Goal: Task Accomplishment & Management: Manage account settings

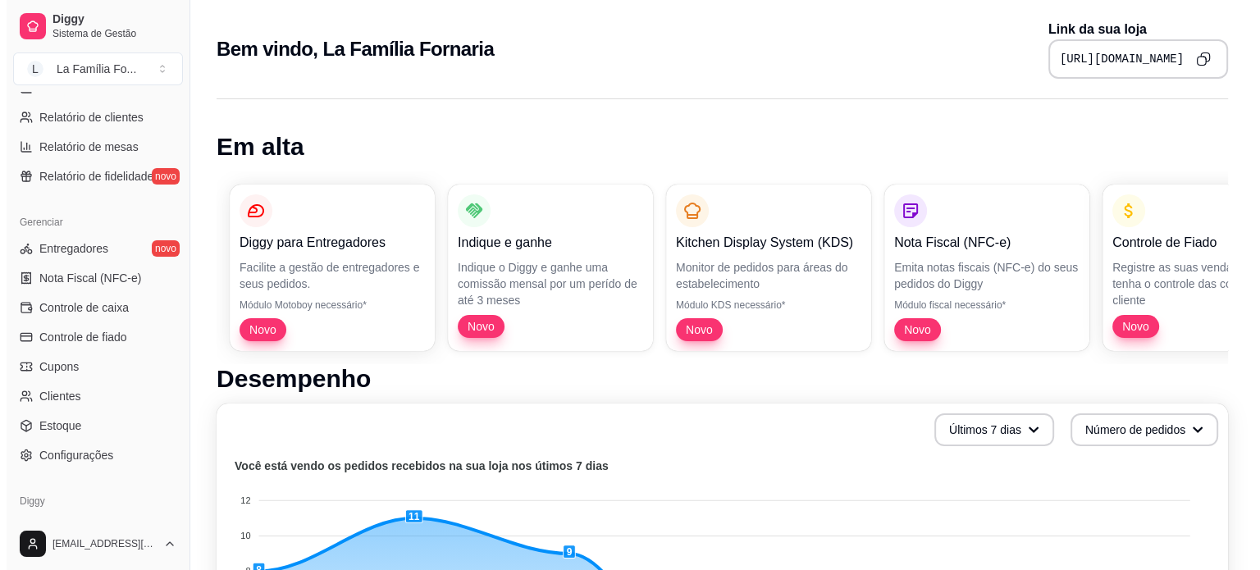
scroll to position [609, 0]
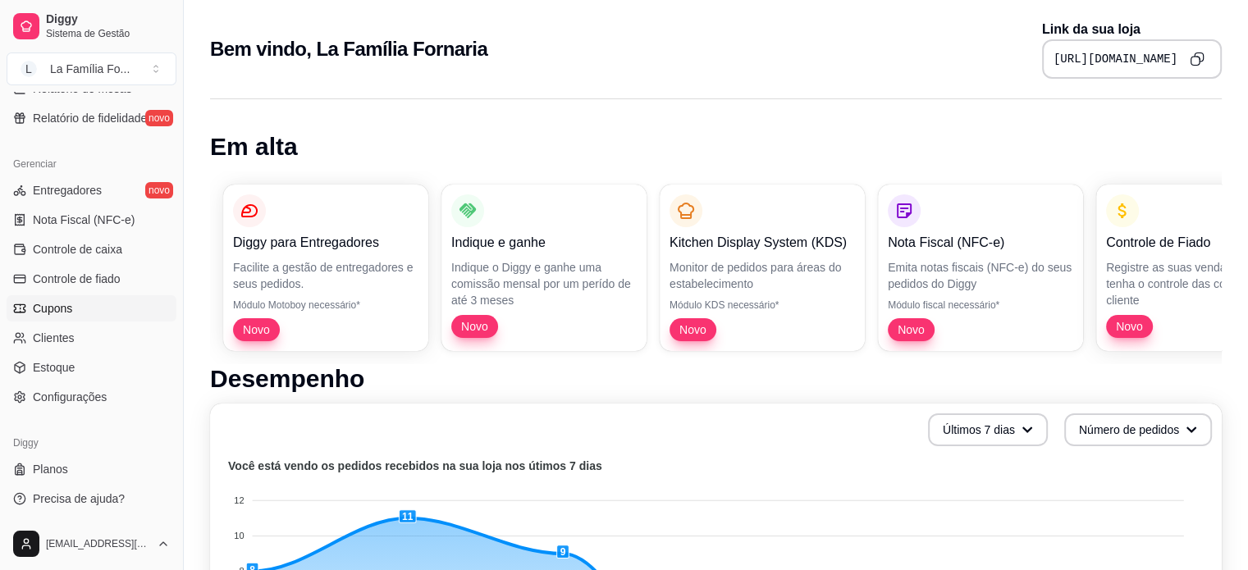
click at [86, 304] on link "Cupons" at bounding box center [92, 308] width 170 height 26
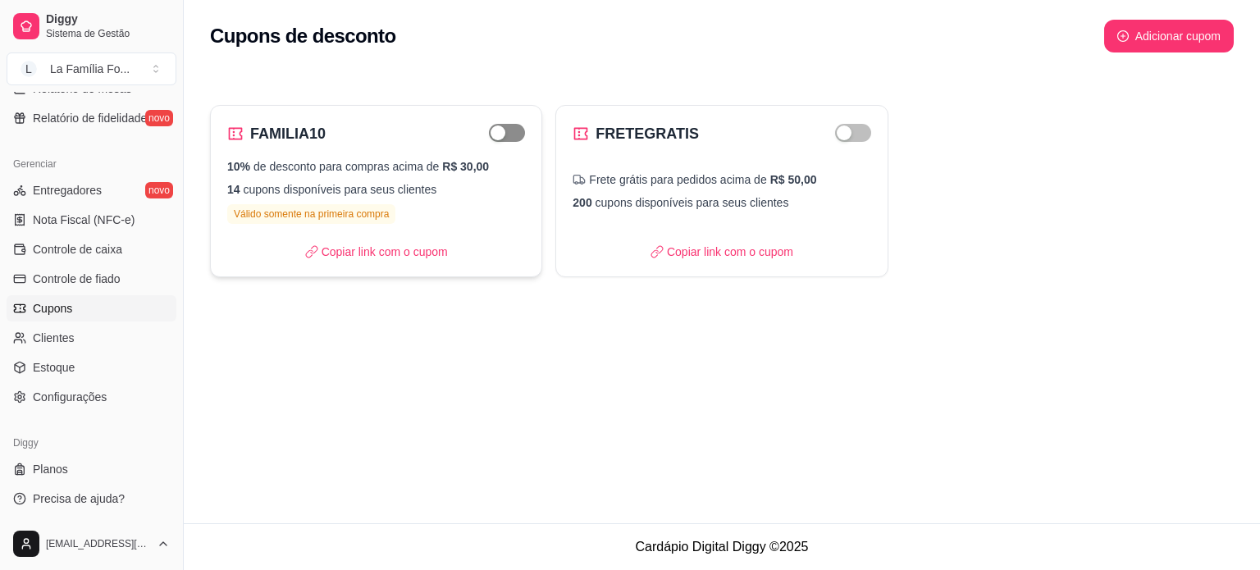
click at [522, 130] on span "button" at bounding box center [507, 133] width 36 height 18
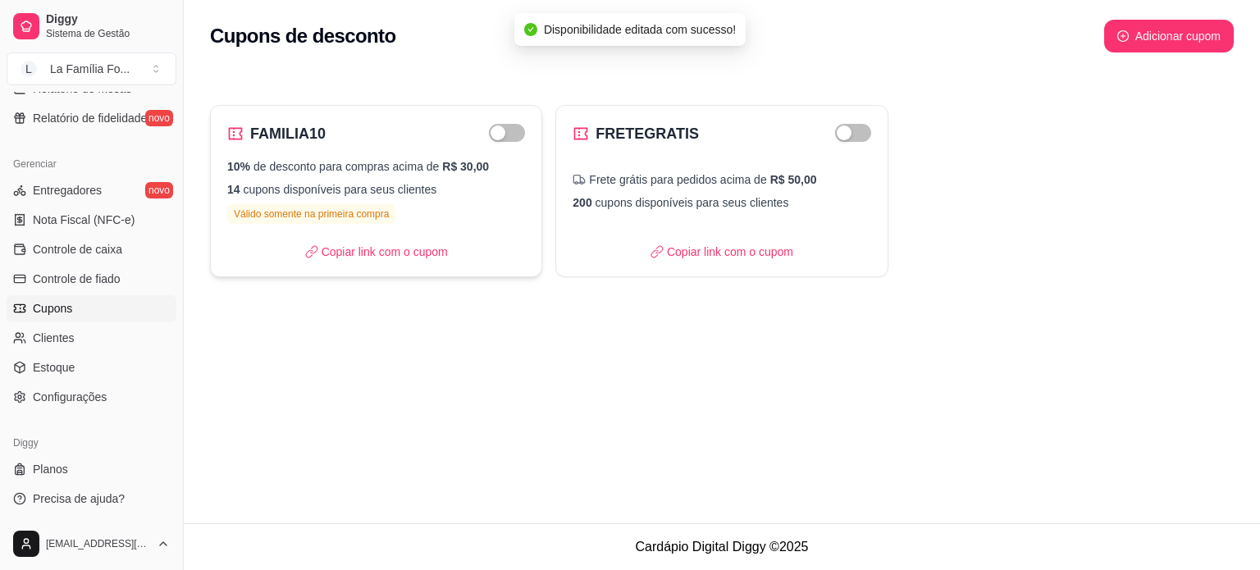
click at [374, 185] on p "14 cupons disponíveis para seus clientes" at bounding box center [376, 189] width 298 height 16
select select "PERCENTAGE"
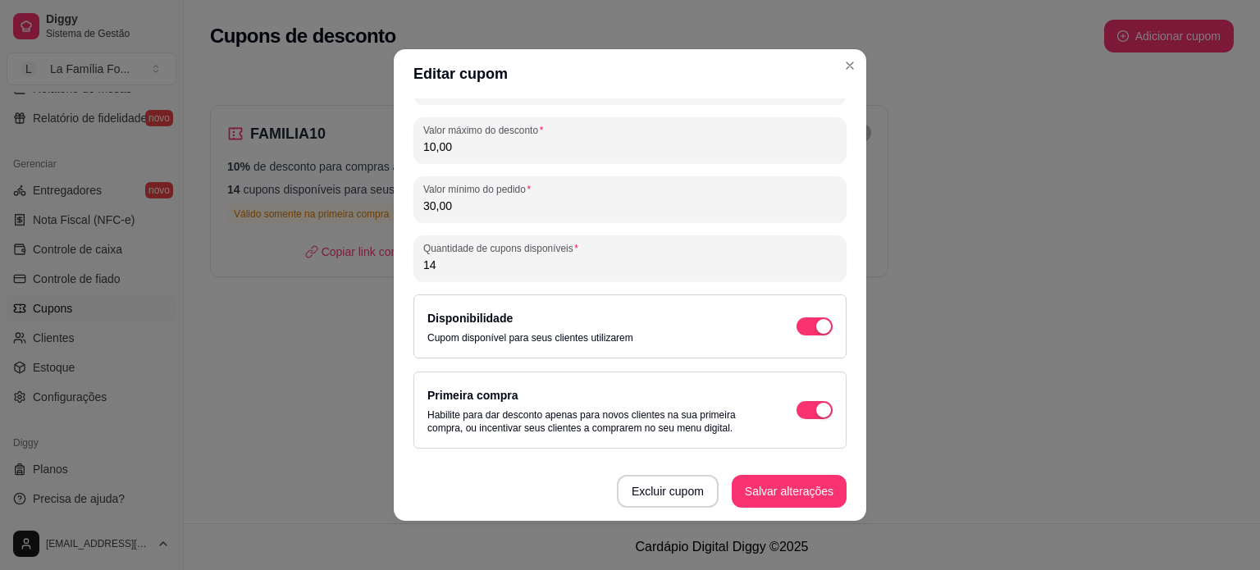
scroll to position [186, 0]
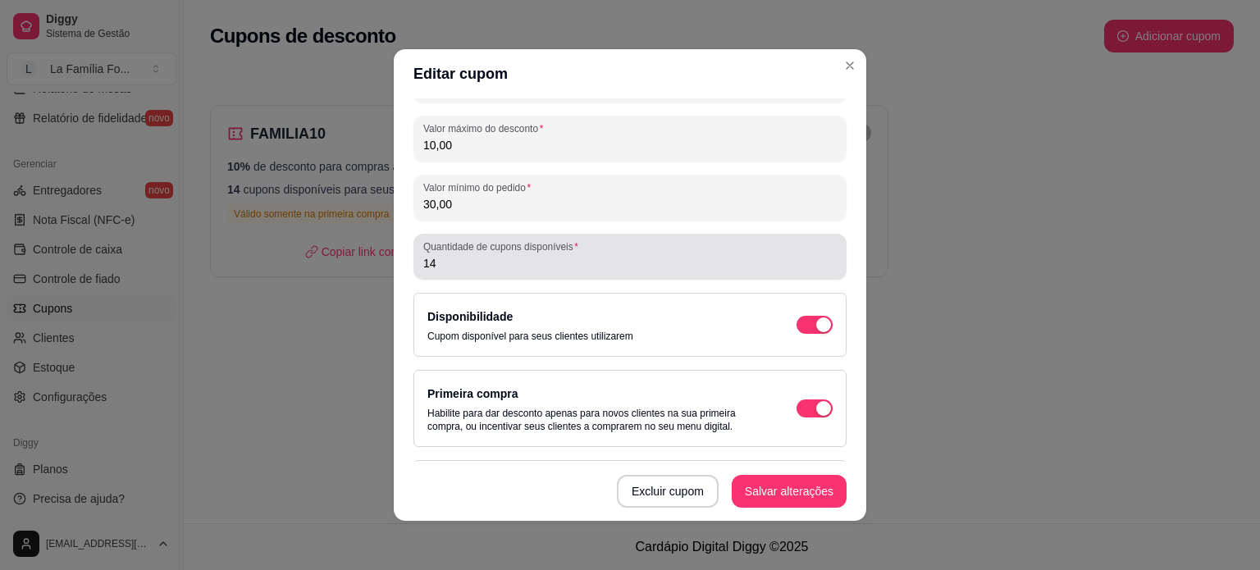
click at [597, 265] on input "14" at bounding box center [629, 263] width 413 height 16
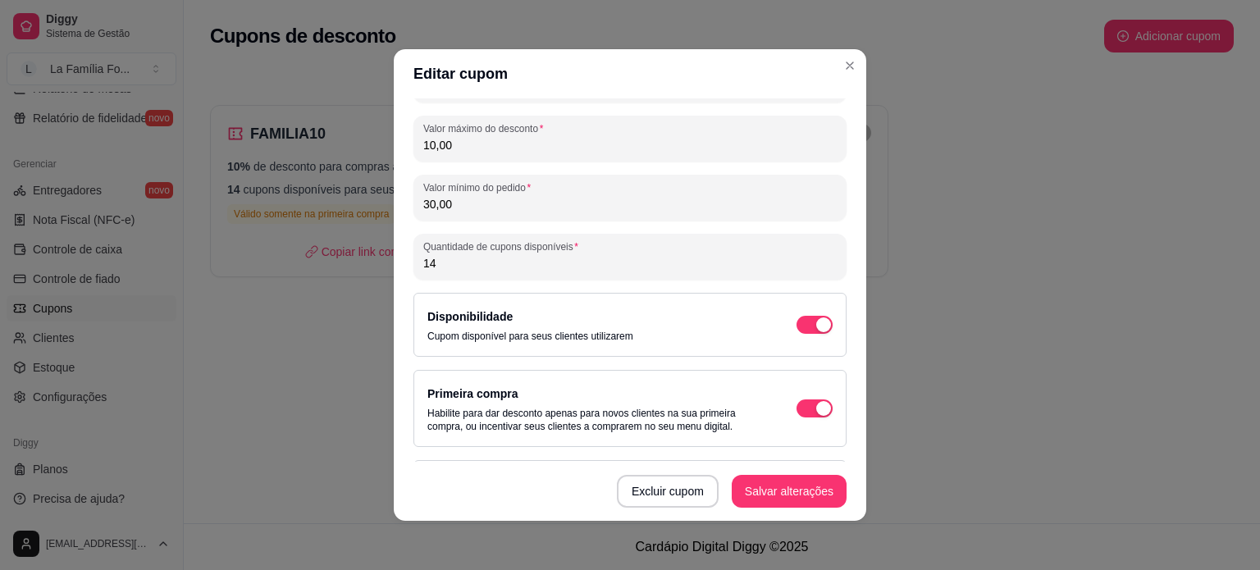
click at [597, 265] on input "14" at bounding box center [629, 263] width 413 height 16
type input "100"
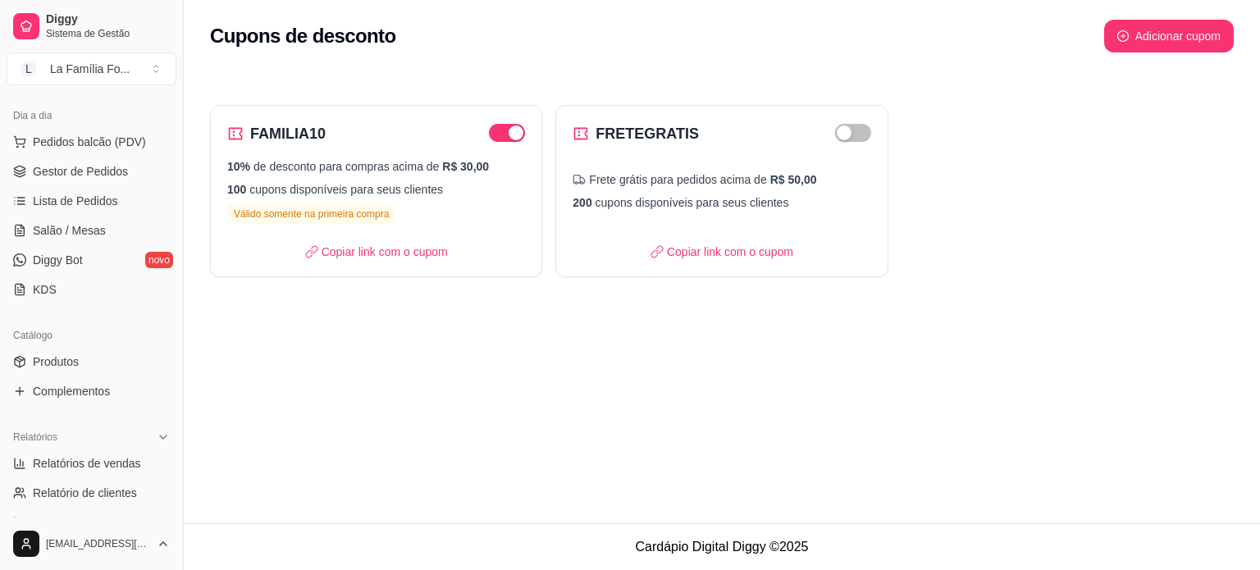
scroll to position [0, 0]
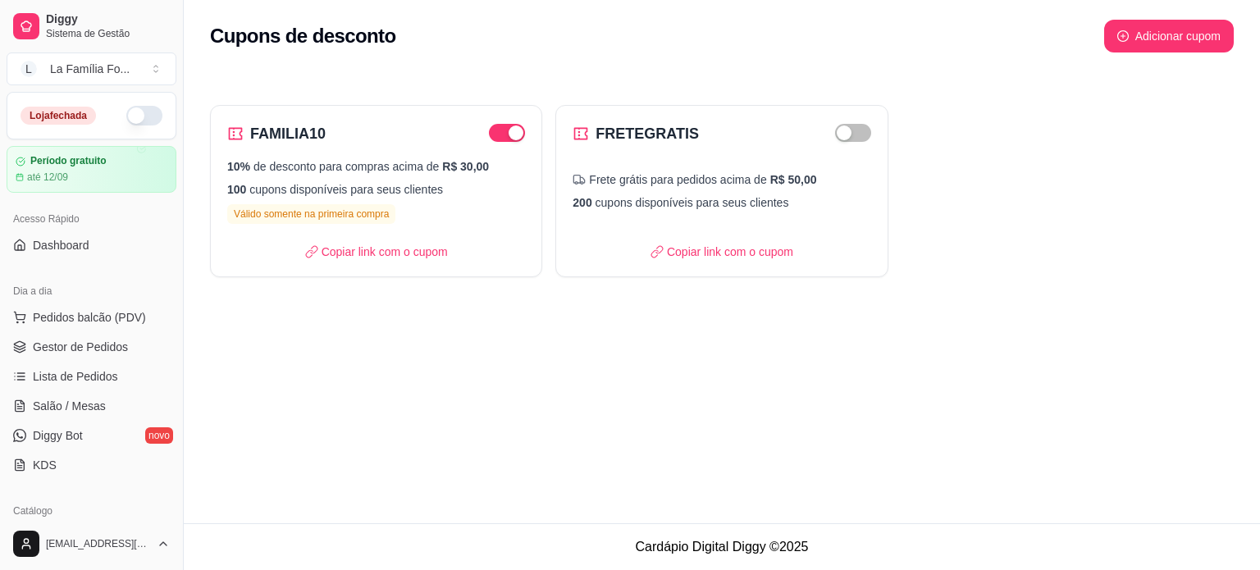
click at [139, 116] on button "button" at bounding box center [144, 116] width 36 height 20
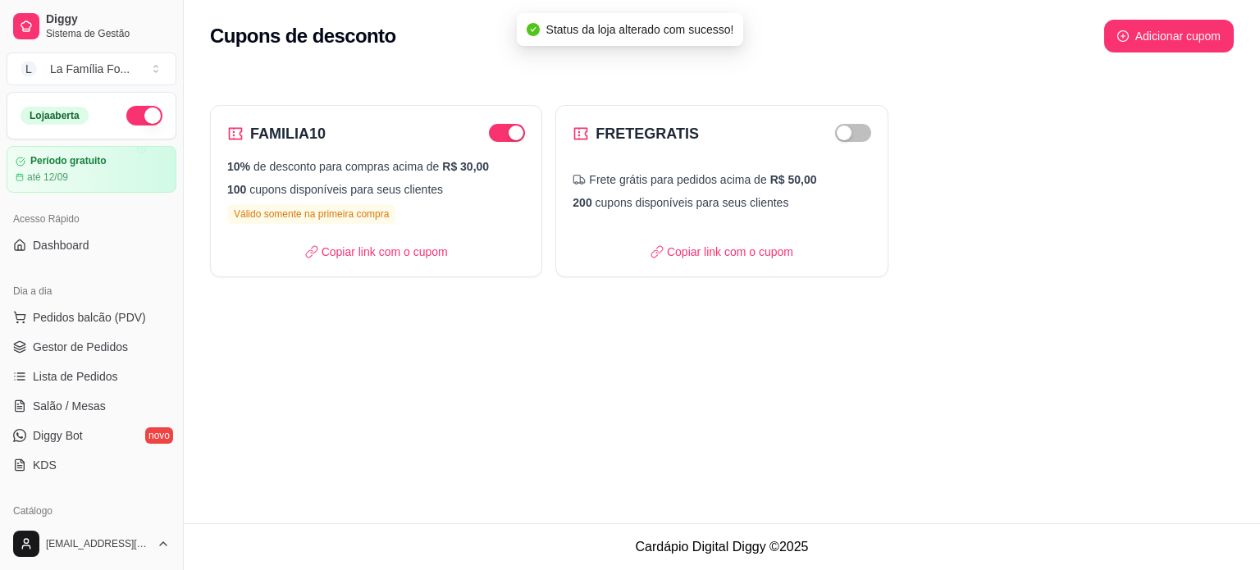
click at [139, 116] on button "button" at bounding box center [144, 116] width 36 height 20
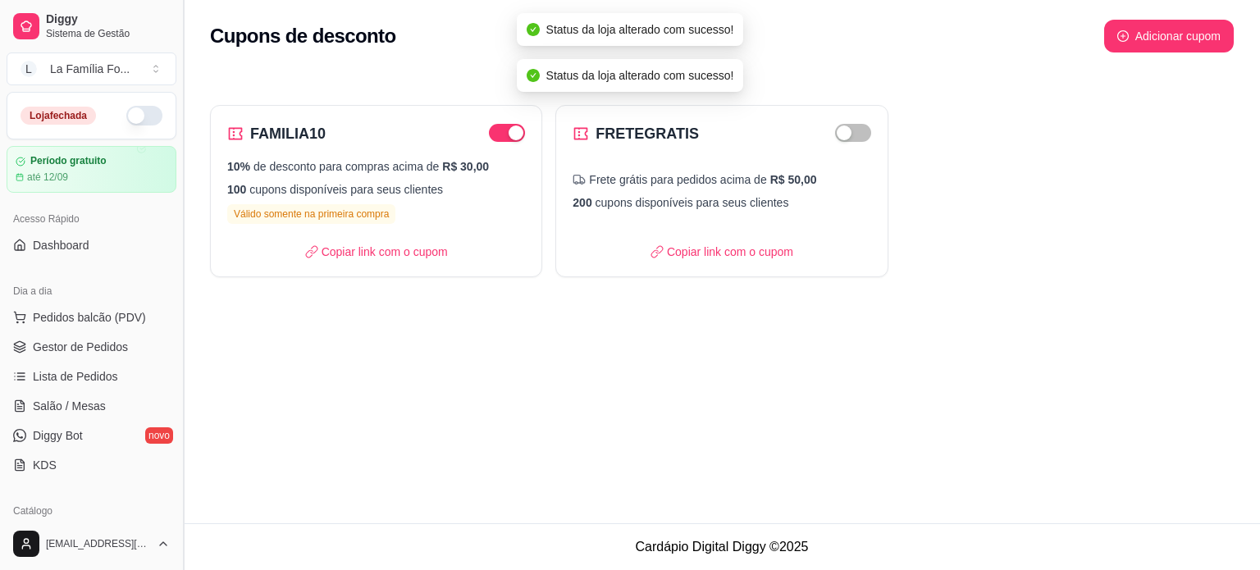
drag, startPoint x: 177, startPoint y: 163, endPoint x: 180, endPoint y: 176, distance: 13.5
click at [180, 176] on button "Toggle Sidebar" at bounding box center [182, 285] width 13 height 570
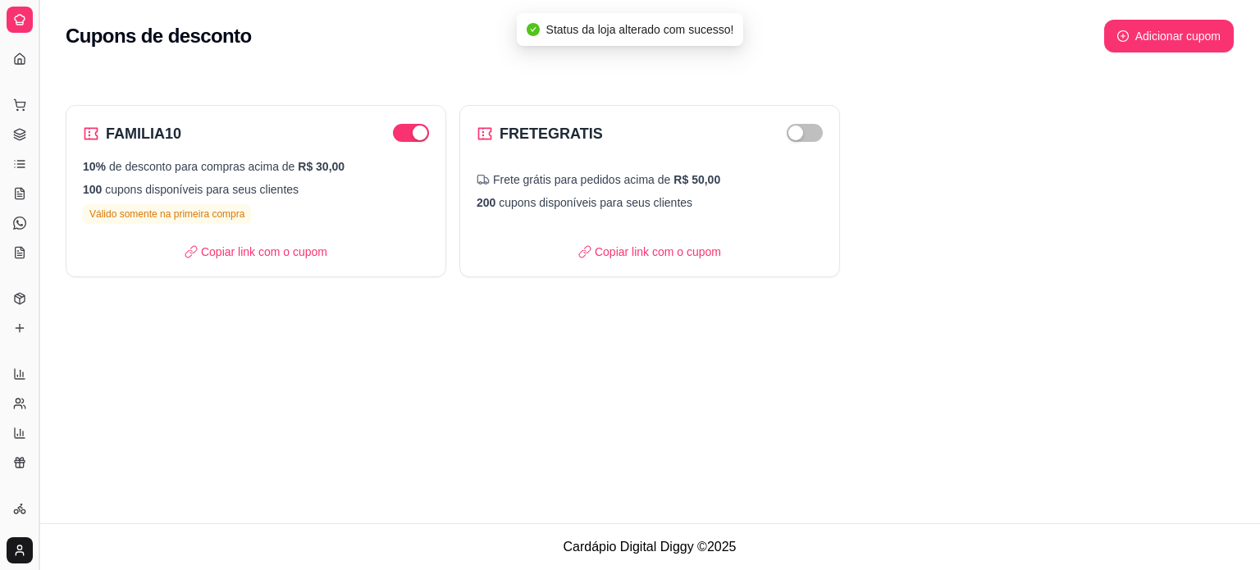
click at [40, 196] on button "Toggle Sidebar" at bounding box center [38, 285] width 13 height 570
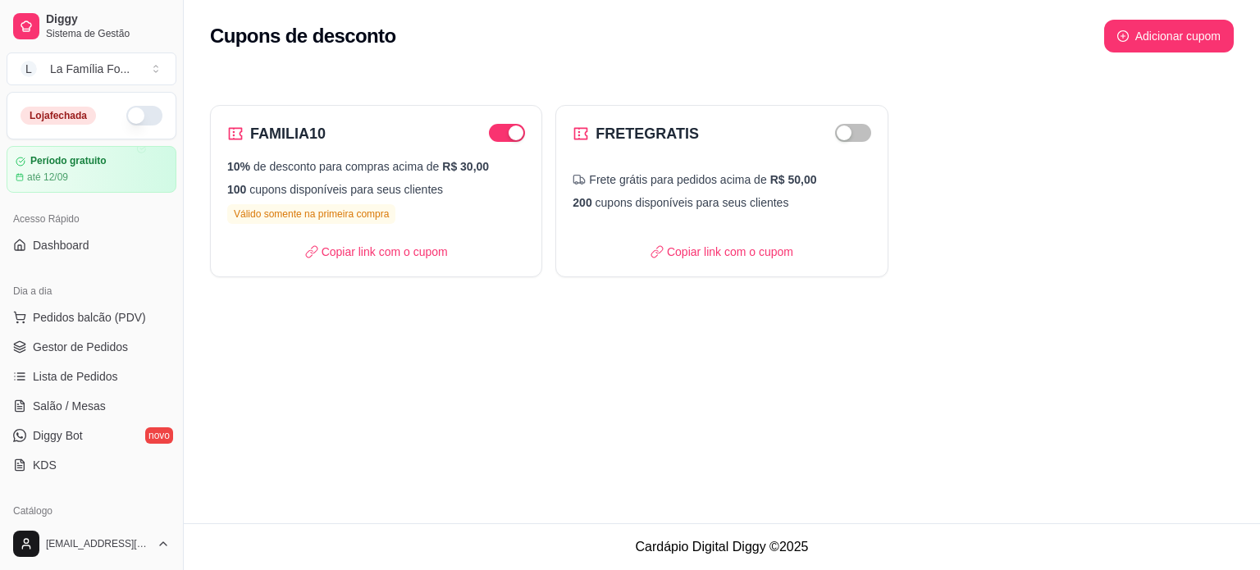
drag, startPoint x: 176, startPoint y: 262, endPoint x: 149, endPoint y: 488, distance: 228.0
click at [149, 488] on div "Diggy Sistema de Gestão L La Família Fo ... Loja fechada Período gratuito até 1…" at bounding box center [91, 285] width 183 height 570
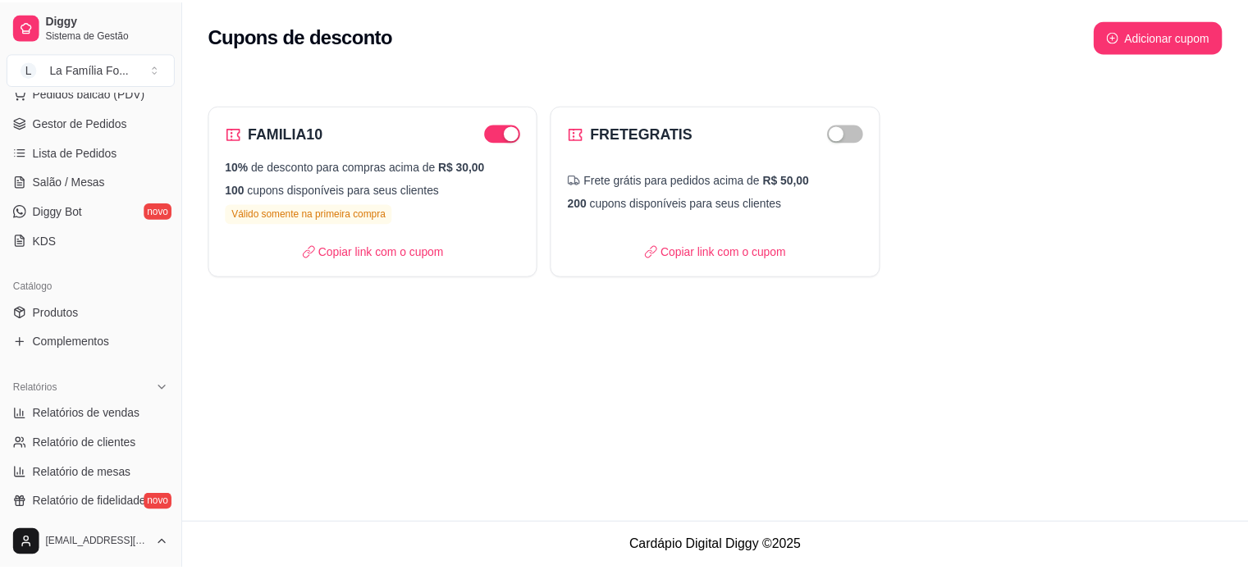
scroll to position [223, 0]
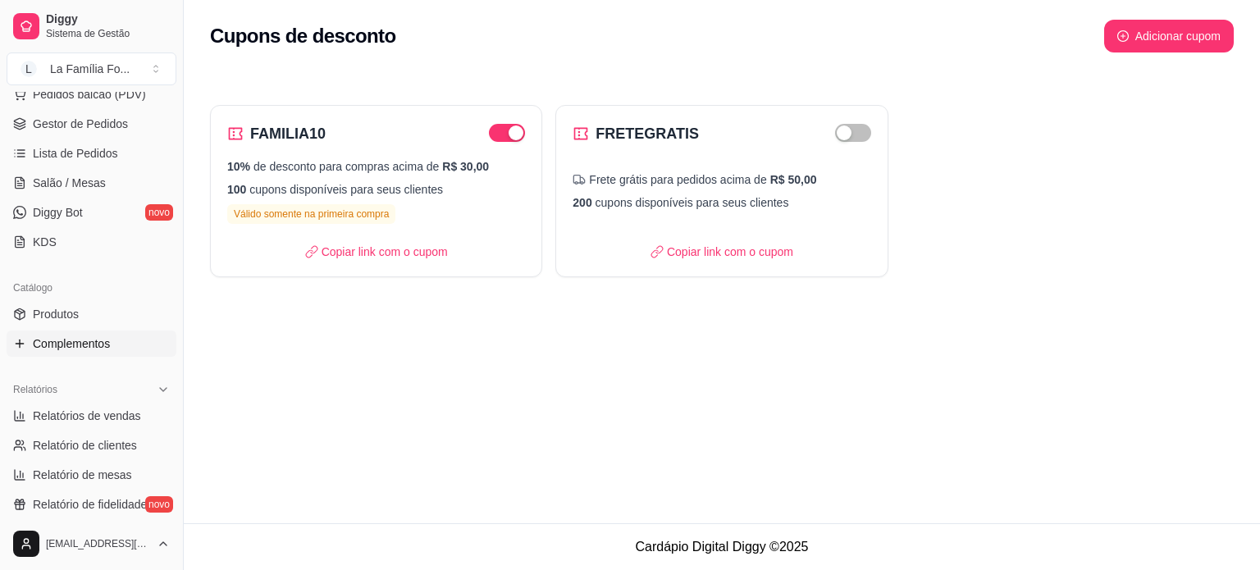
click at [116, 344] on link "Complementos" at bounding box center [92, 344] width 170 height 26
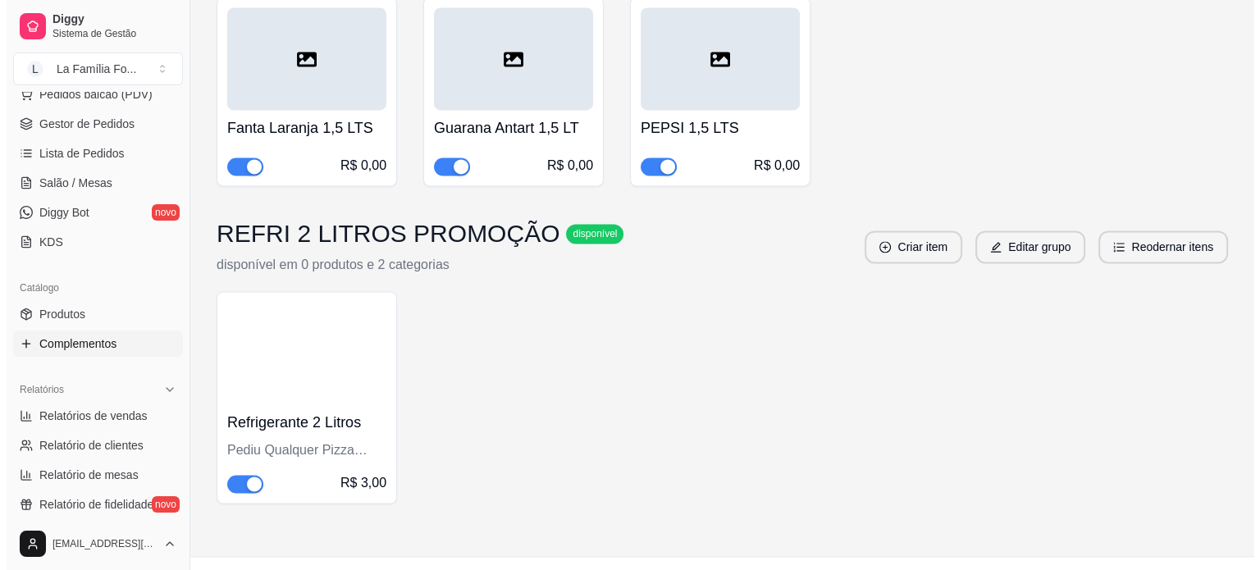
scroll to position [2382, 0]
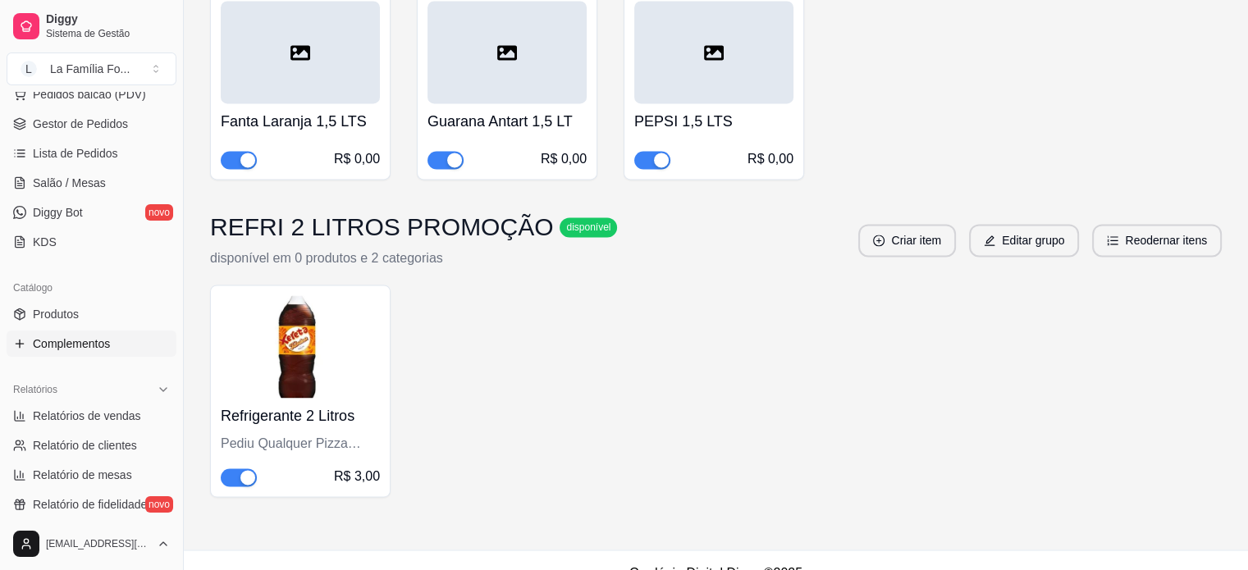
click at [235, 468] on span "button" at bounding box center [239, 477] width 36 height 18
click at [299, 467] on div "R$ 3,00" at bounding box center [300, 477] width 159 height 20
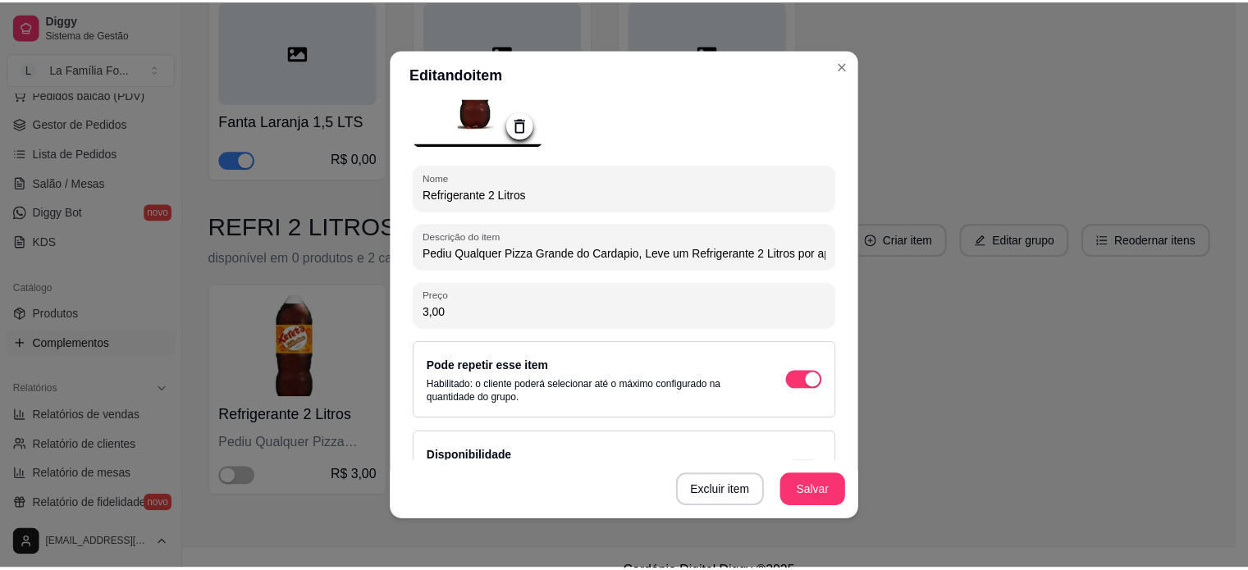
scroll to position [198, 0]
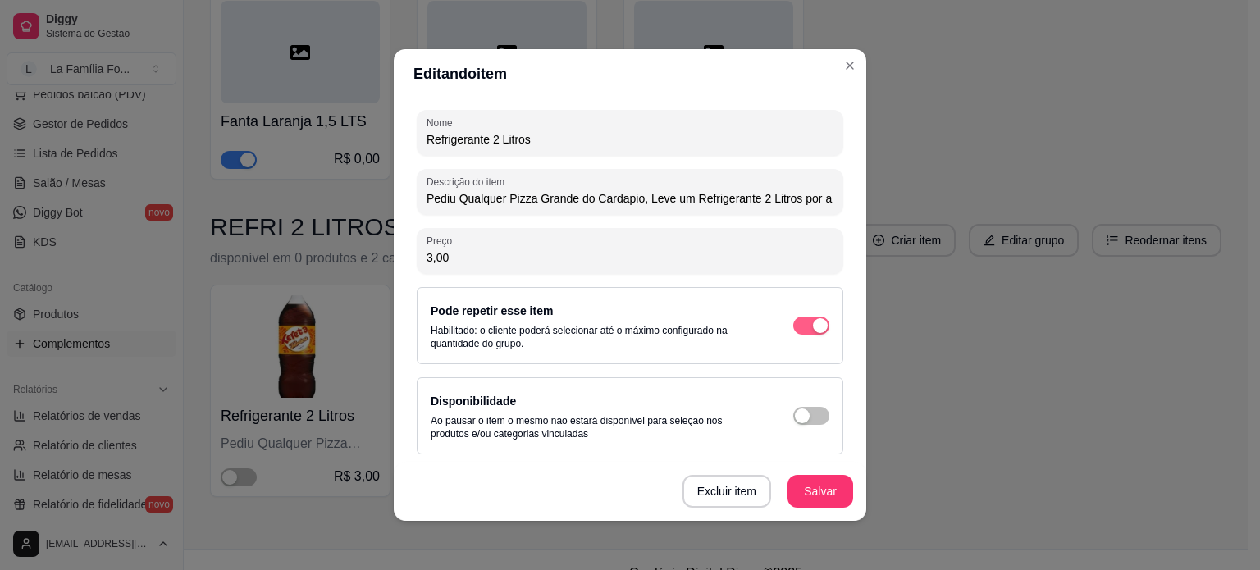
click at [813, 318] on div "button" at bounding box center [820, 325] width 15 height 15
click at [819, 488] on button "Salvar" at bounding box center [820, 492] width 64 height 32
click at [818, 498] on button "Salvar" at bounding box center [820, 491] width 66 height 33
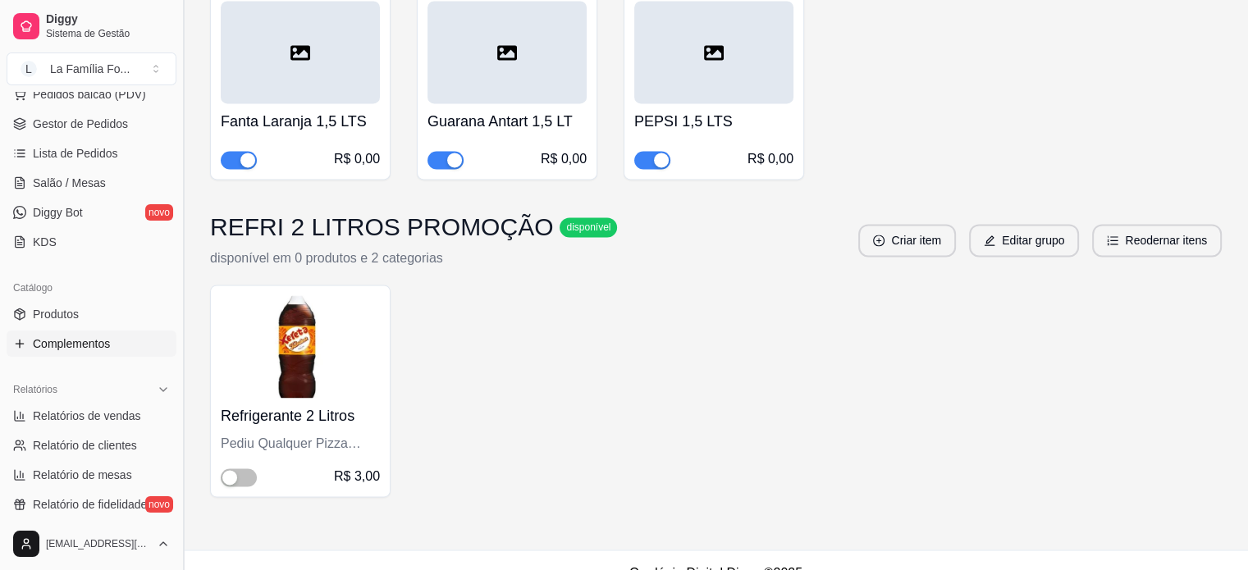
click at [176, 124] on button "Toggle Sidebar" at bounding box center [182, 285] width 13 height 570
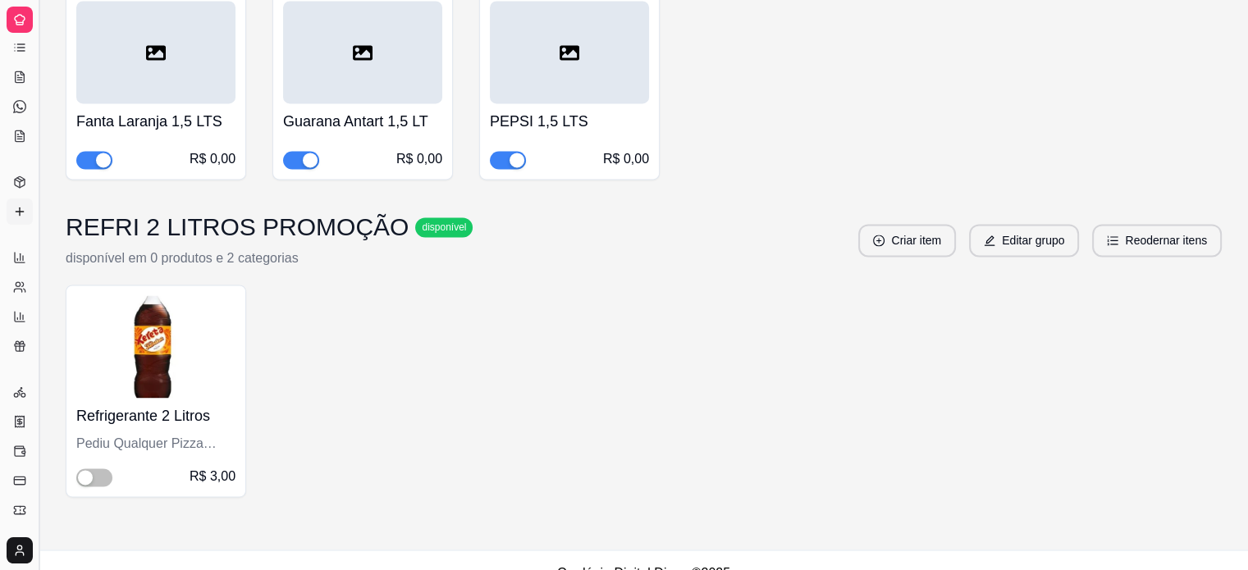
click at [39, 139] on button "Toggle Sidebar" at bounding box center [38, 285] width 13 height 570
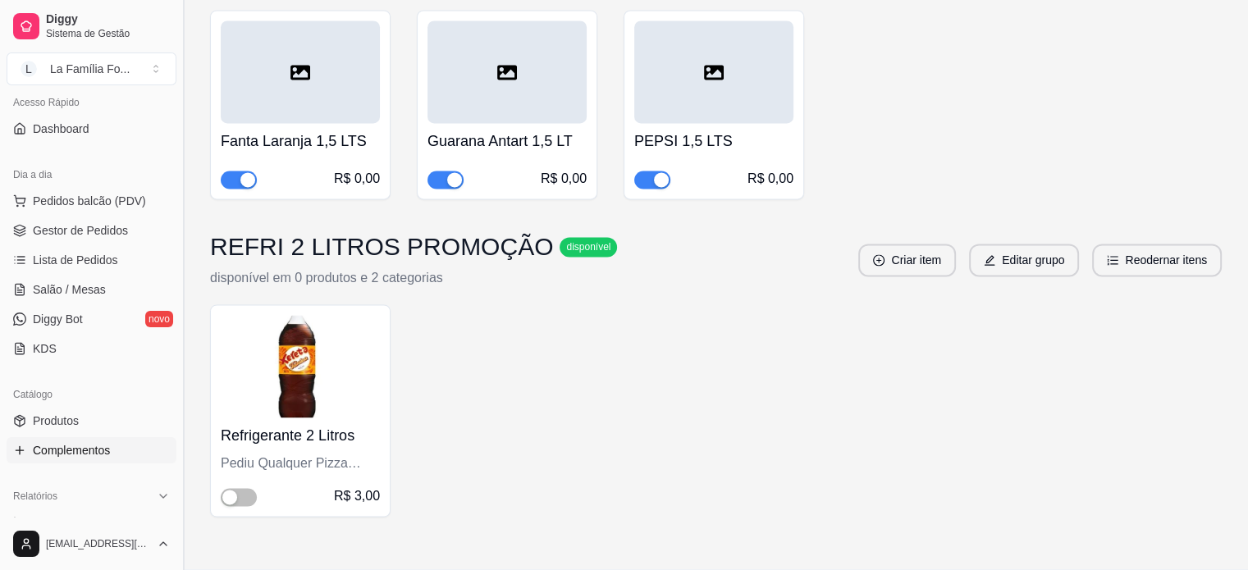
scroll to position [2382, 0]
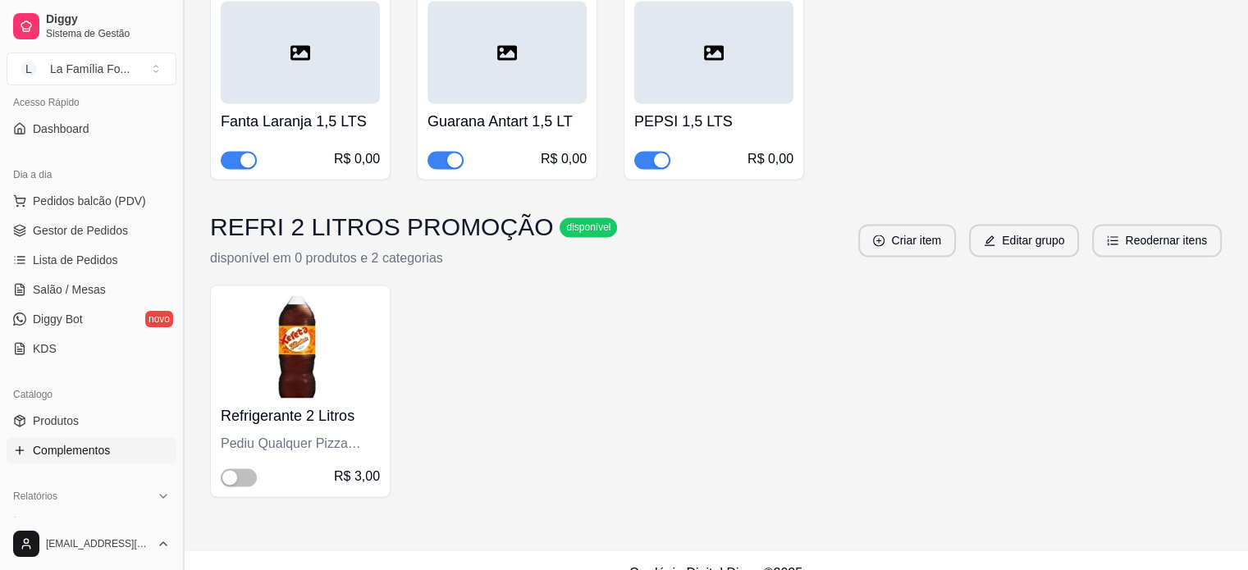
click at [176, 98] on button "Toggle Sidebar" at bounding box center [182, 285] width 13 height 570
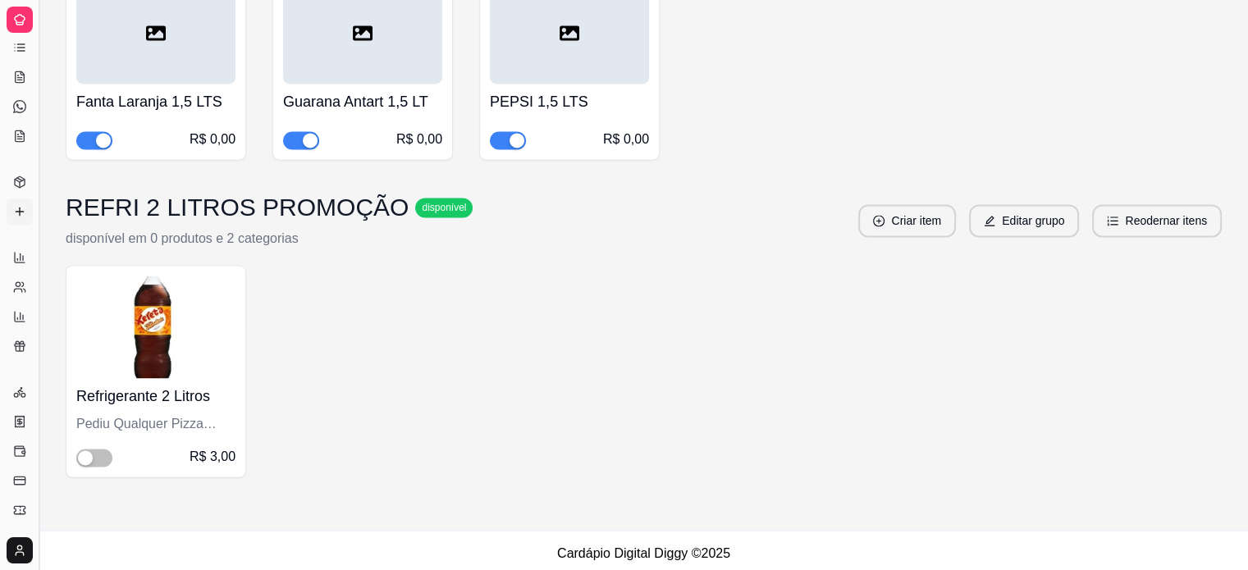
scroll to position [2362, 0]
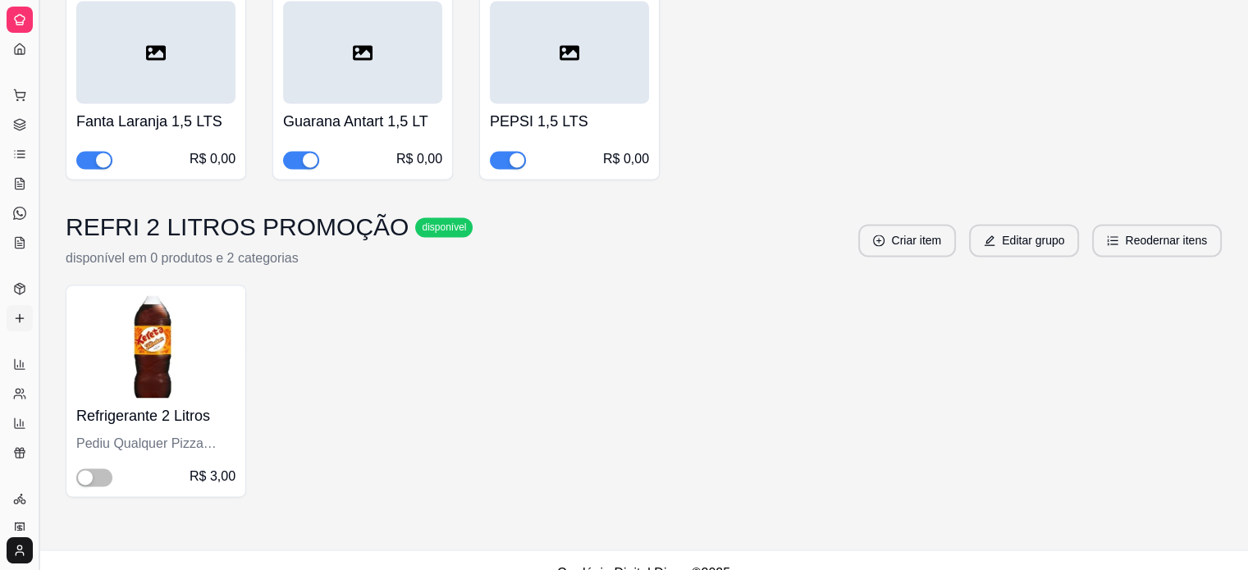
click at [42, 117] on button "Toggle Sidebar" at bounding box center [38, 285] width 13 height 570
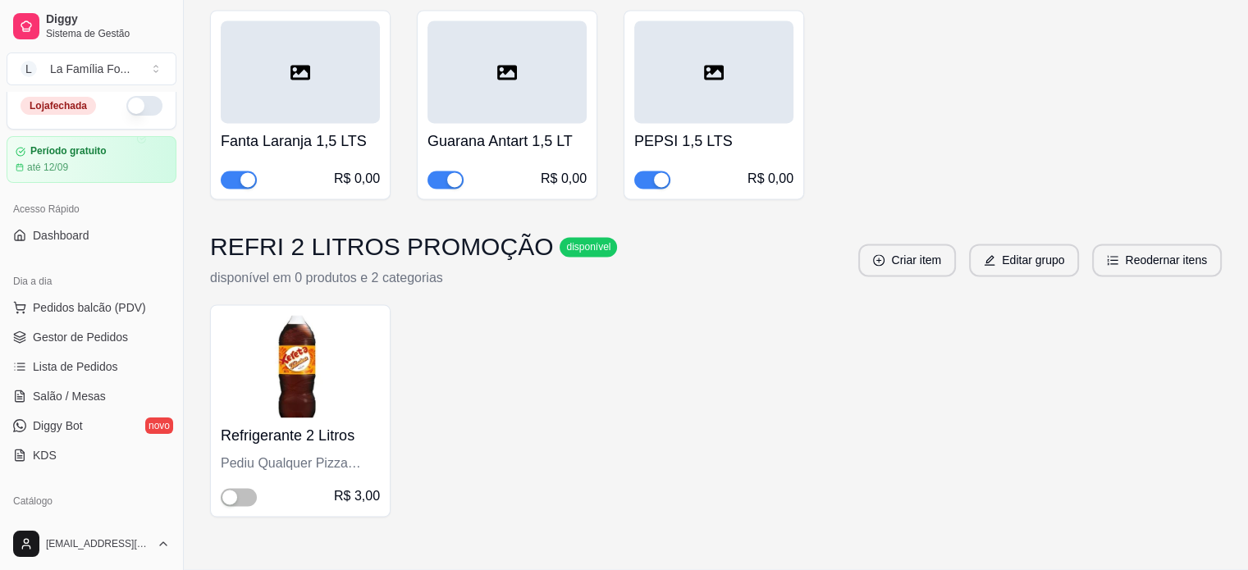
scroll to position [2382, 0]
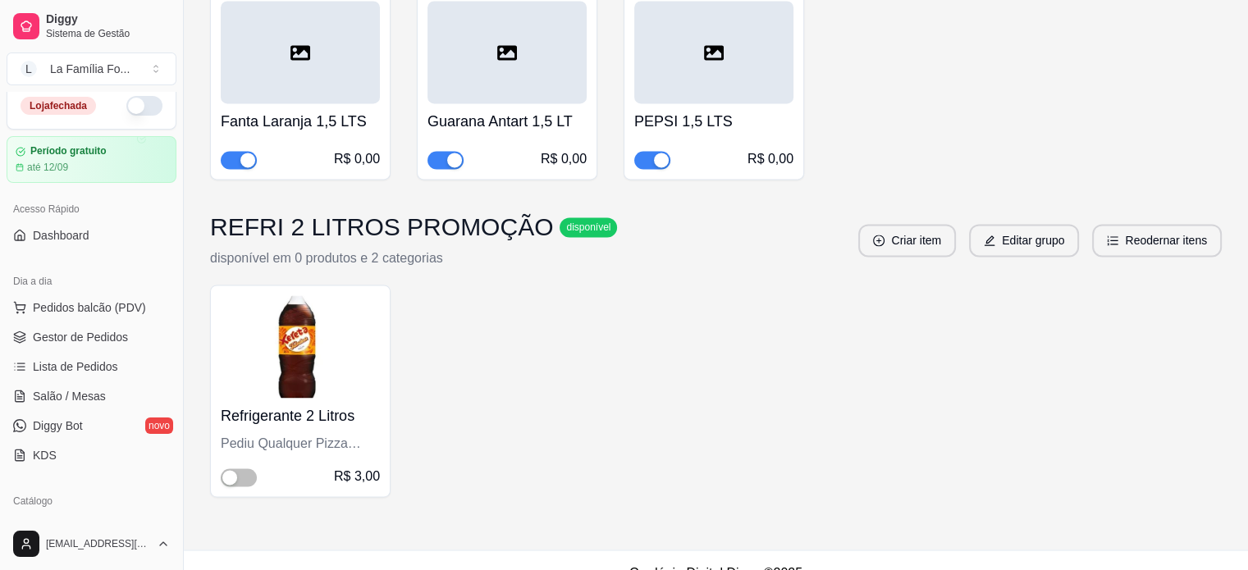
click at [139, 100] on button "button" at bounding box center [144, 106] width 36 height 20
click at [138, 98] on button "button" at bounding box center [144, 106] width 36 height 20
type button "on"
click at [105, 344] on span "Gestor de Pedidos" at bounding box center [80, 337] width 95 height 16
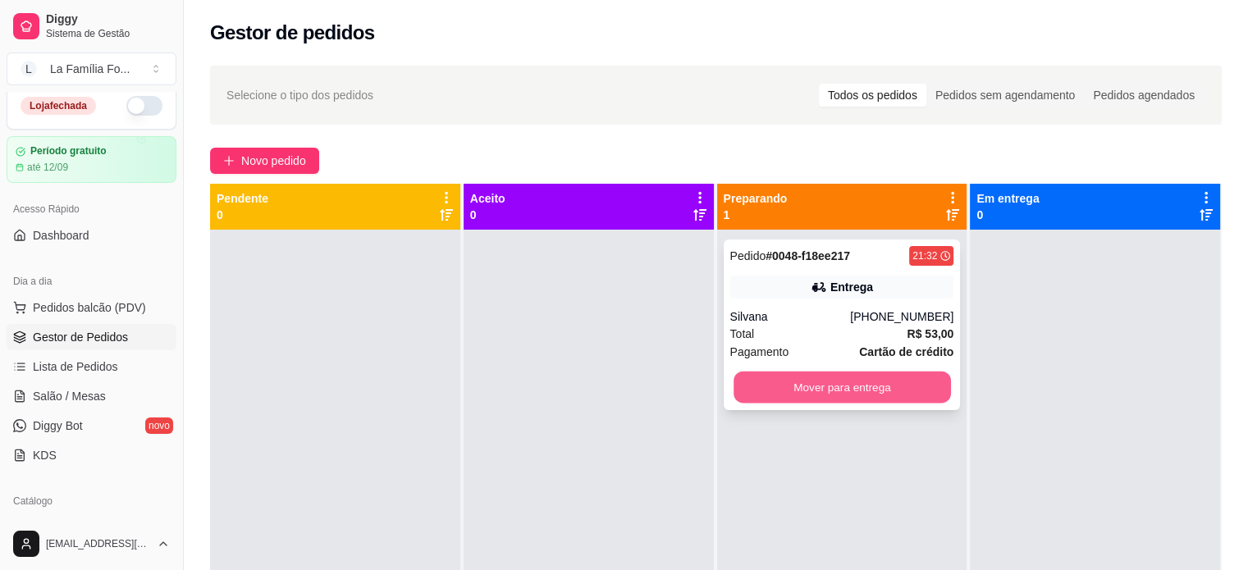
click at [834, 391] on button "Mover para entrega" at bounding box center [841, 388] width 217 height 32
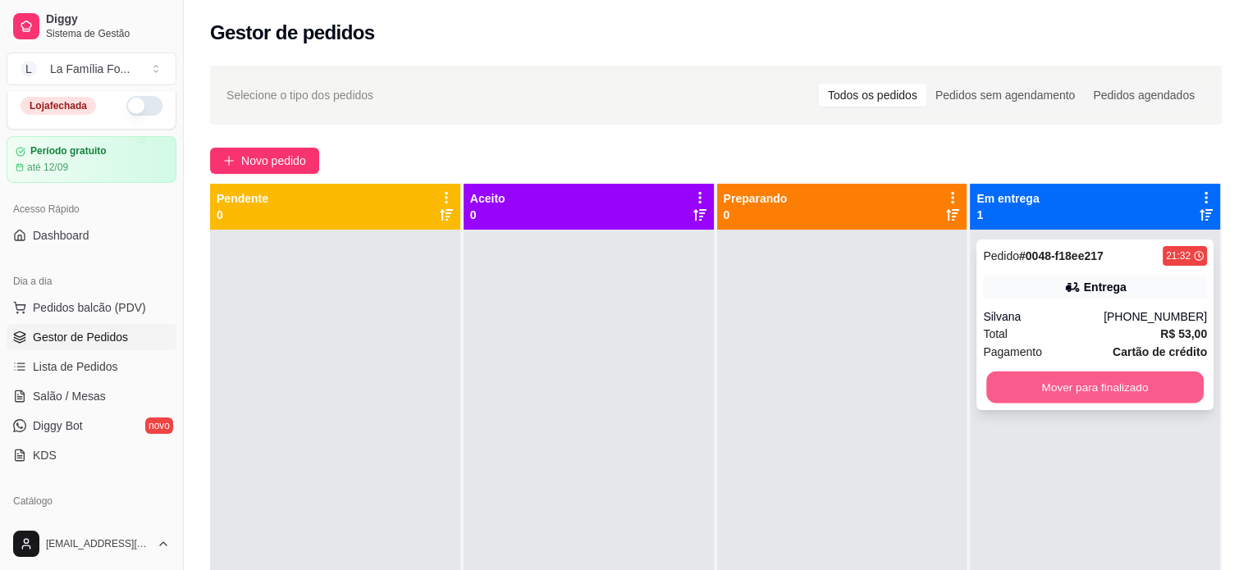
click at [1038, 385] on button "Mover para finalizado" at bounding box center [1094, 388] width 217 height 32
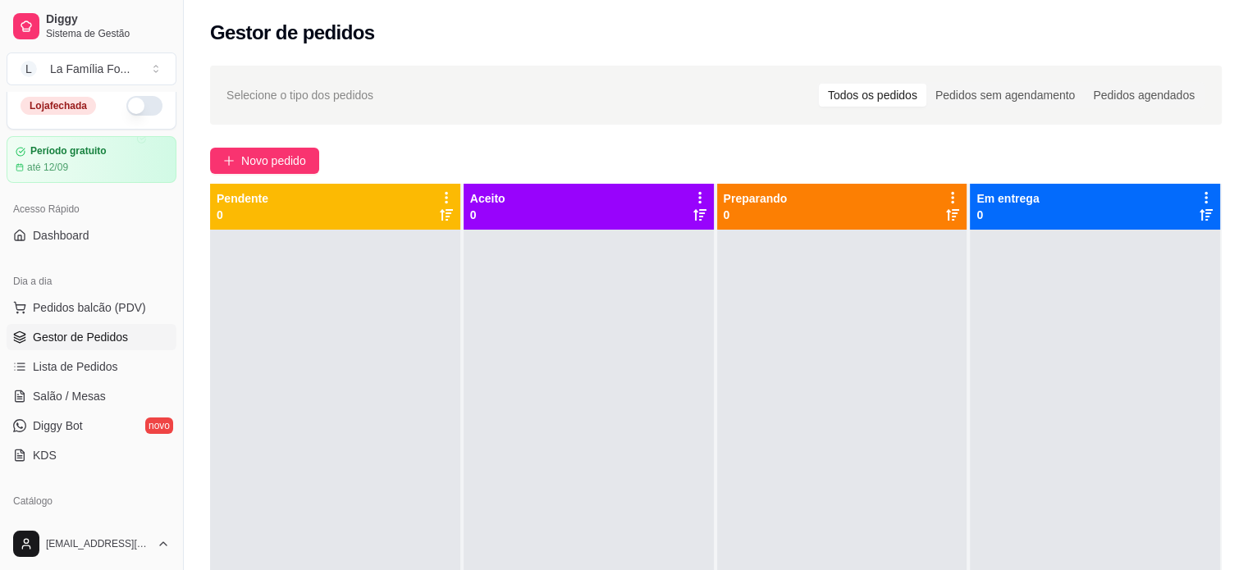
click at [129, 107] on button "button" at bounding box center [144, 106] width 36 height 20
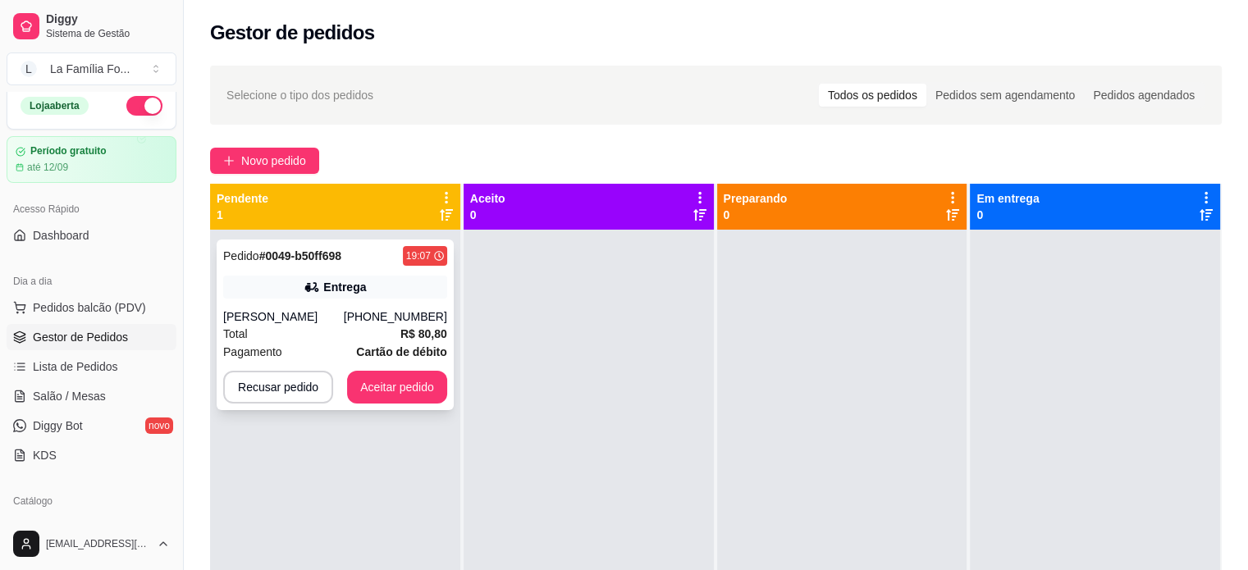
click at [406, 331] on strong "R$ 80,80" at bounding box center [423, 333] width 47 height 13
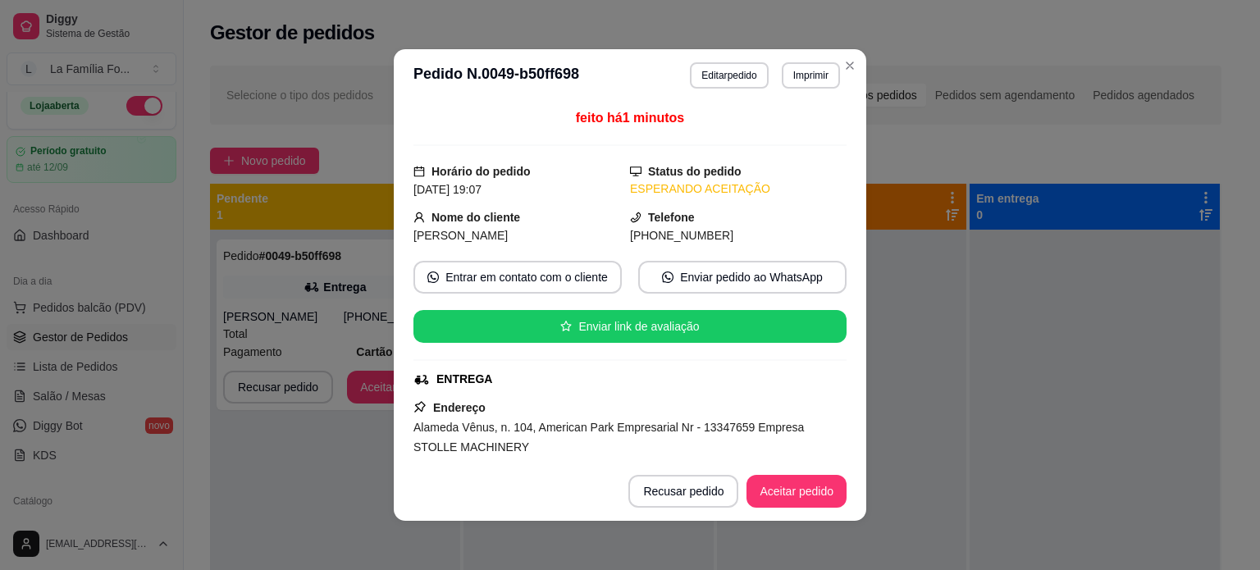
click at [559, 429] on span "Alameda Vênus, n. 104, American Park Empresarial Nr - 13347659 Empresa STOLLE M…" at bounding box center [608, 437] width 390 height 33
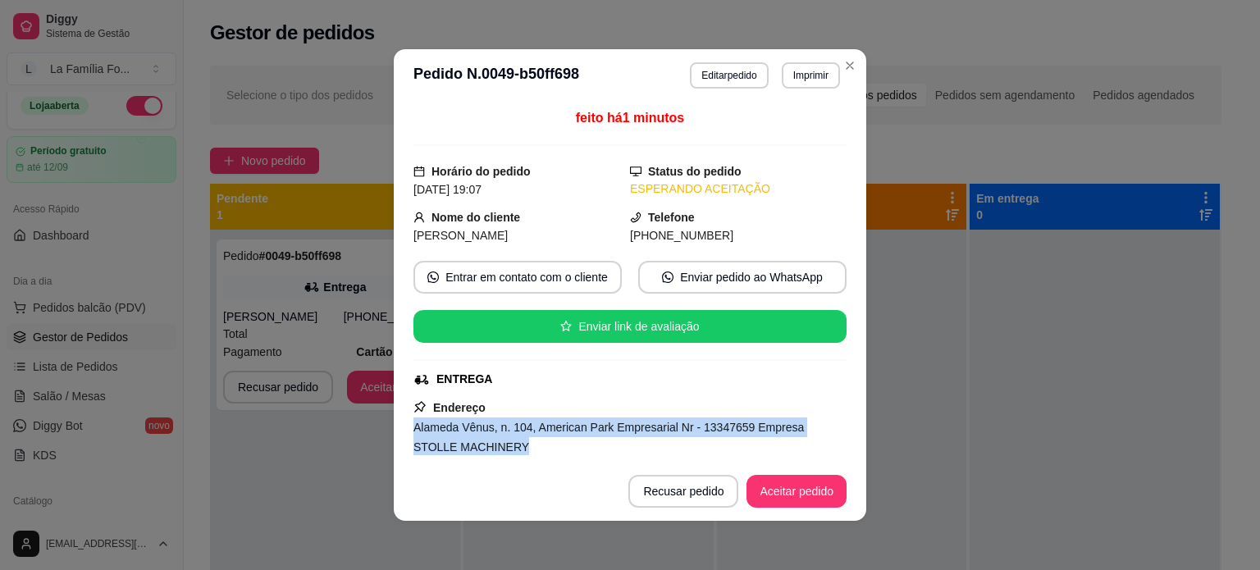
click at [559, 429] on span "Alameda Vênus, n. 104, American Park Empresarial Nr - 13347659 Empresa STOLLE M…" at bounding box center [608, 437] width 390 height 33
copy span "Alameda Vênus, n. 104, American Park Empresarial Nr - 13347659 Empresa STOLLE M…"
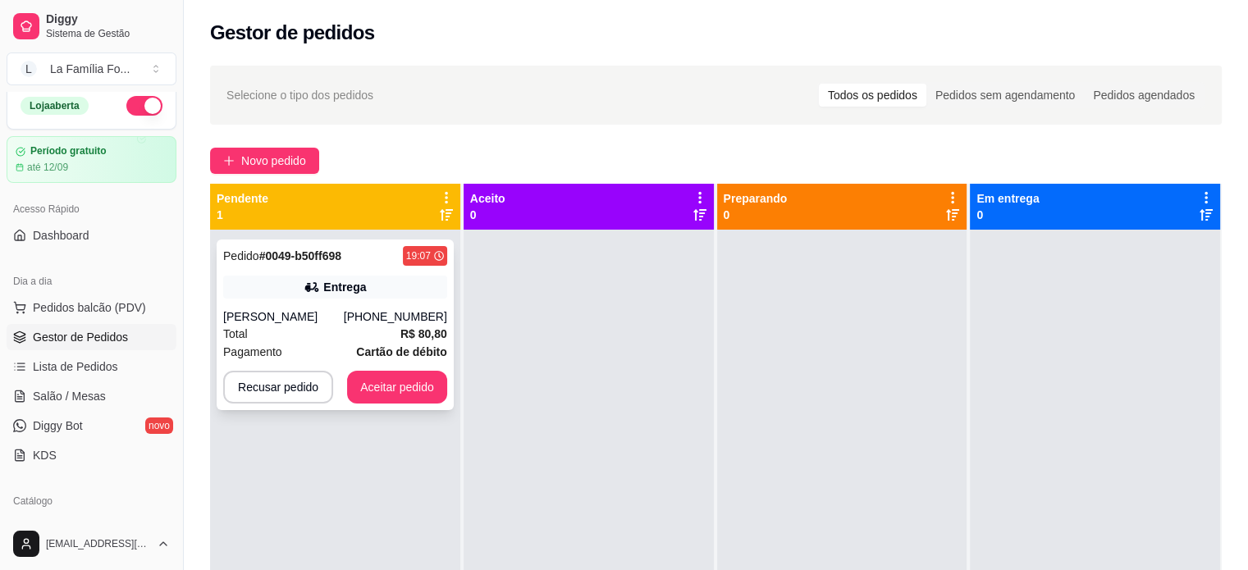
click at [342, 298] on div "Entrega" at bounding box center [335, 287] width 224 height 23
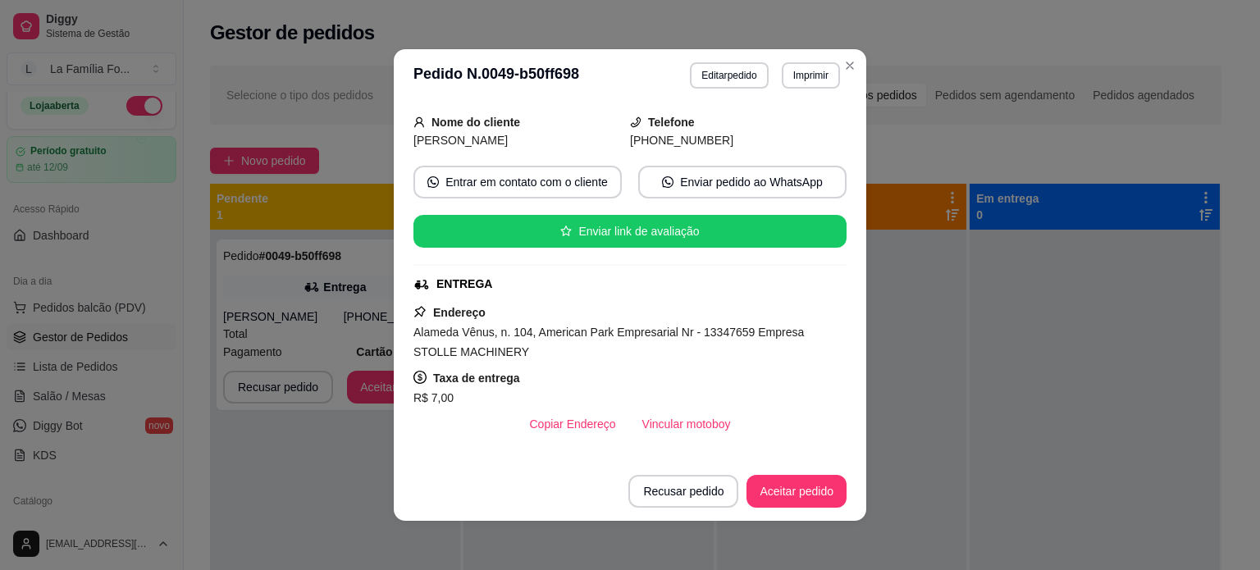
scroll to position [100, 0]
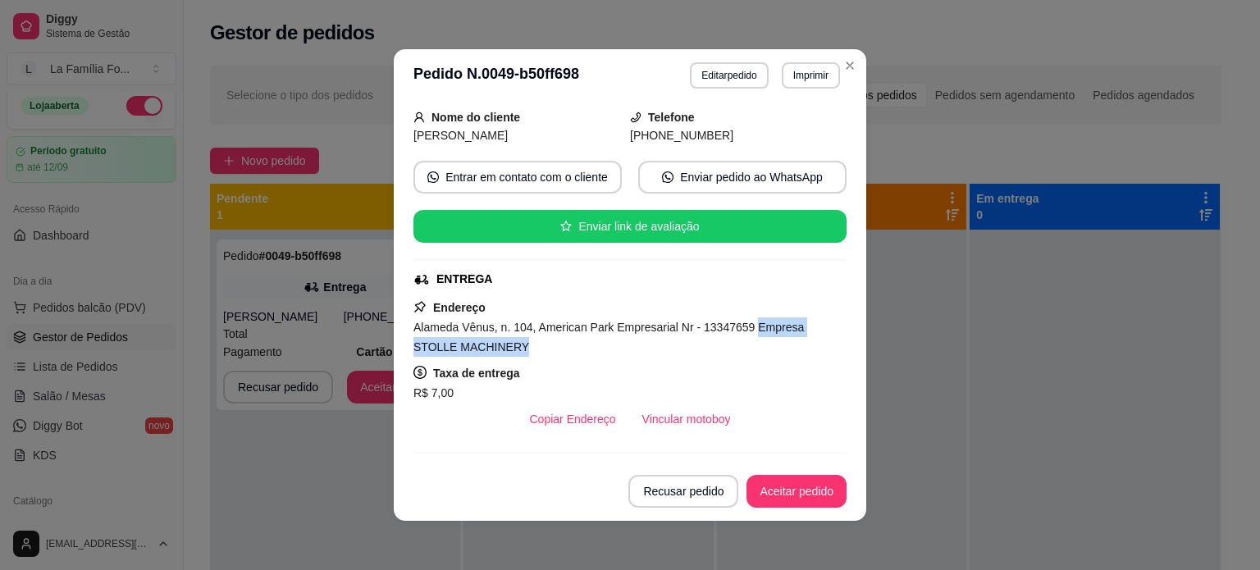
drag, startPoint x: 472, startPoint y: 350, endPoint x: 741, endPoint y: 329, distance: 269.9
click at [741, 329] on div "Alameda Vênus, n. 104, American Park Empresarial Nr - 13347659 Empresa STOLLE M…" at bounding box center [629, 336] width 433 height 39
copy span "Empresa STOLLE MACHINERY"
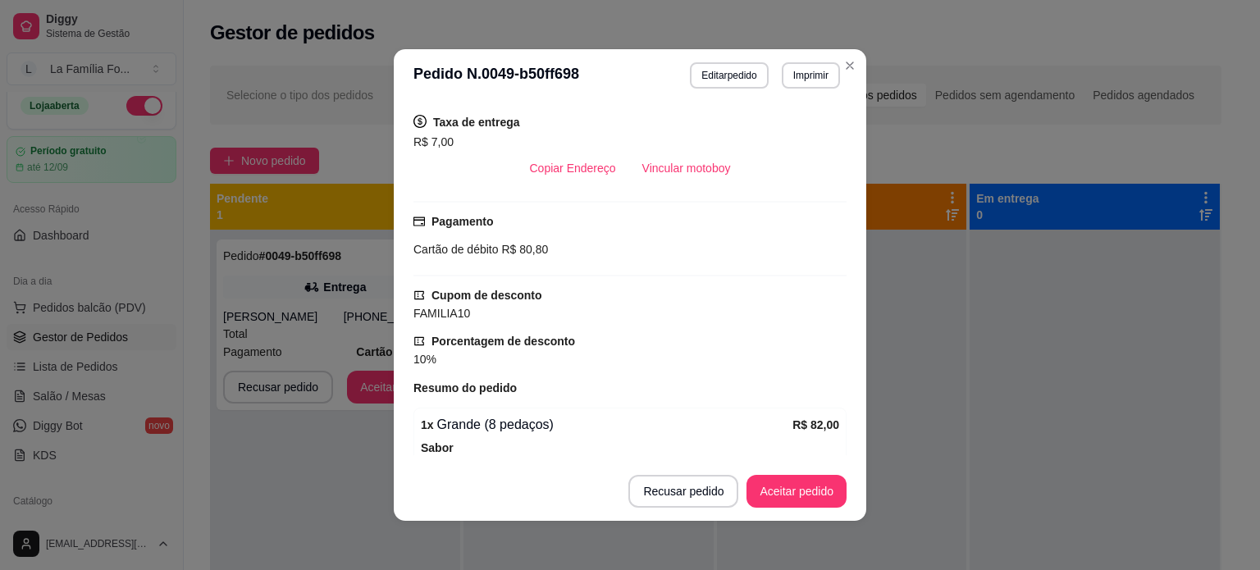
scroll to position [603, 0]
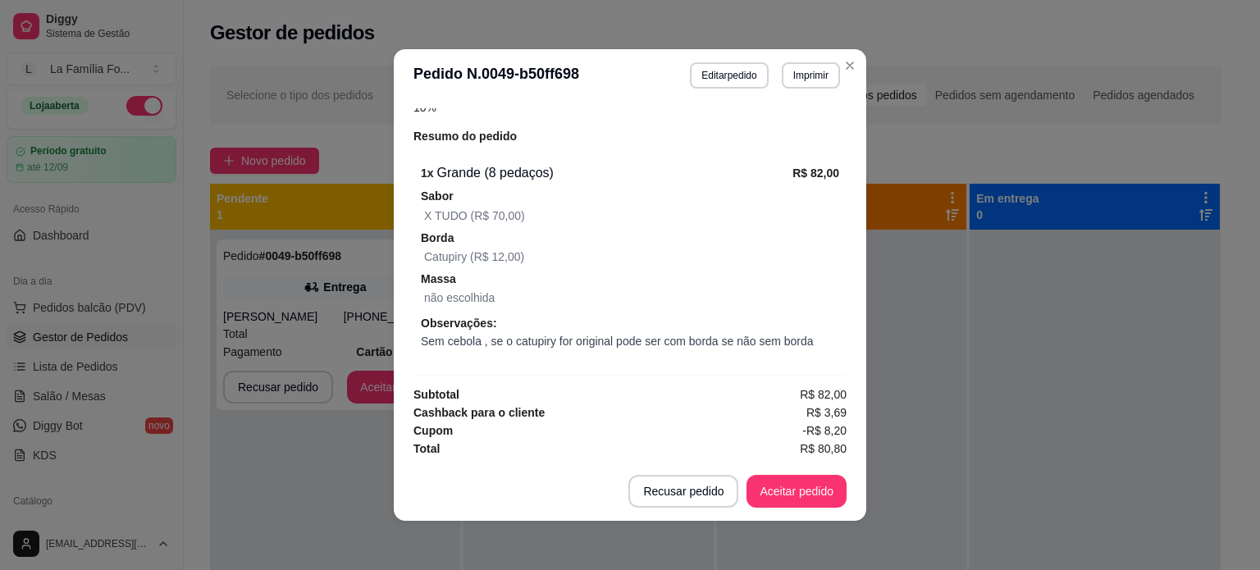
click at [858, 469] on footer "Recusar pedido Aceitar pedido" at bounding box center [630, 491] width 472 height 59
click at [771, 495] on button "Aceitar pedido" at bounding box center [796, 491] width 100 height 33
click at [771, 495] on div "Recusar pedido Aceitar pedido" at bounding box center [714, 491] width 264 height 33
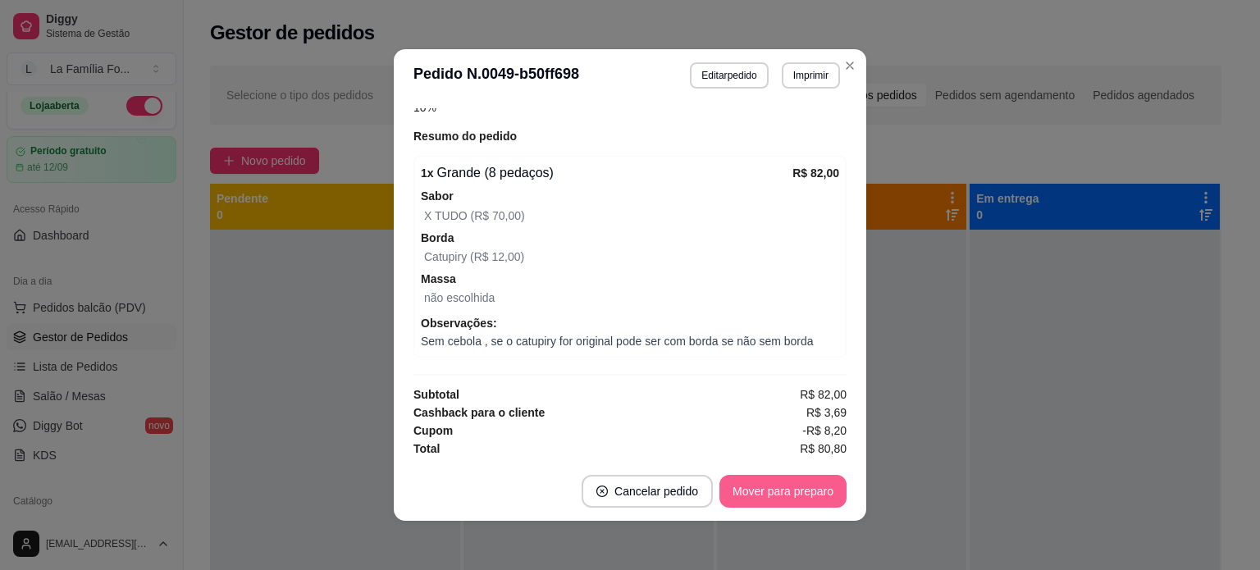
click at [787, 486] on button "Mover para preparo" at bounding box center [782, 491] width 127 height 33
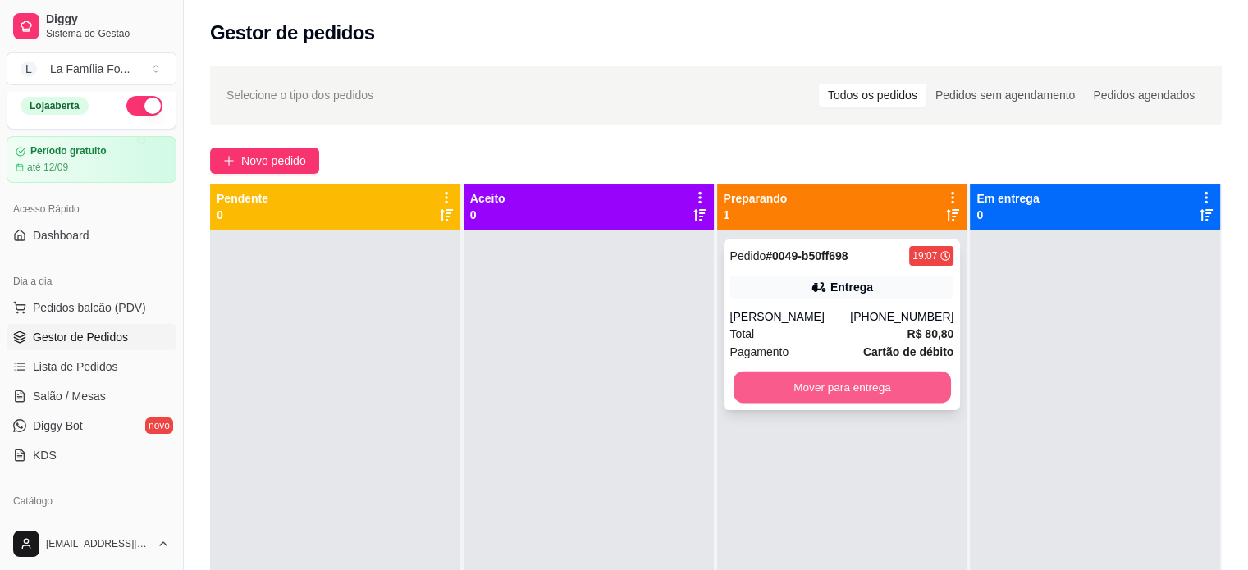
click at [910, 392] on button "Mover para entrega" at bounding box center [841, 388] width 217 height 32
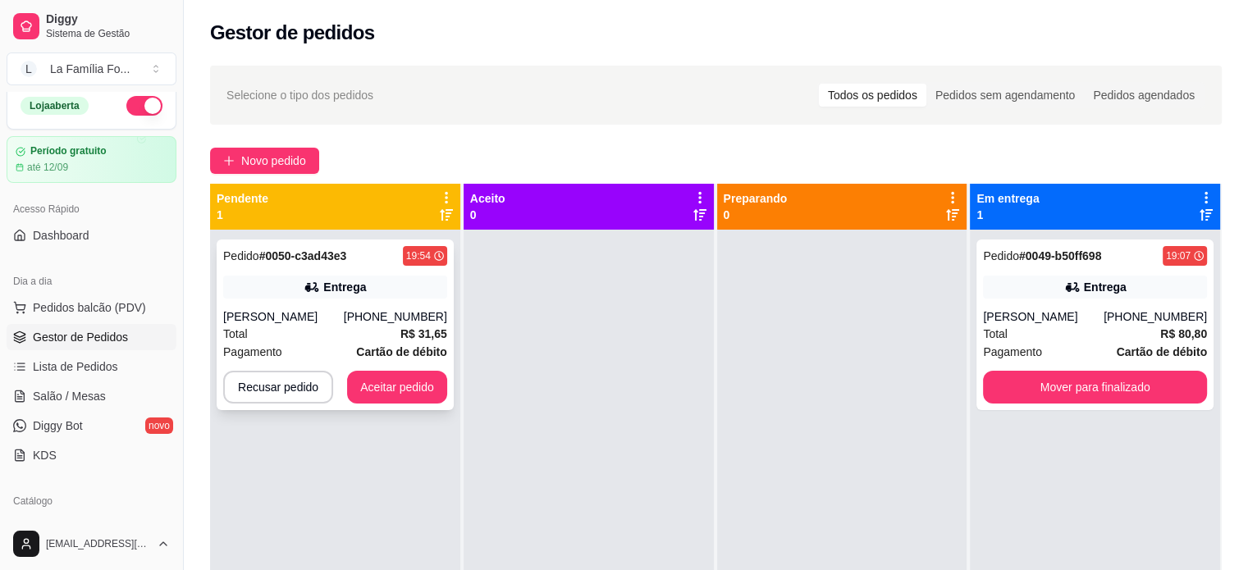
click at [371, 315] on div "[PHONE_NUMBER]" at bounding box center [395, 316] width 103 height 16
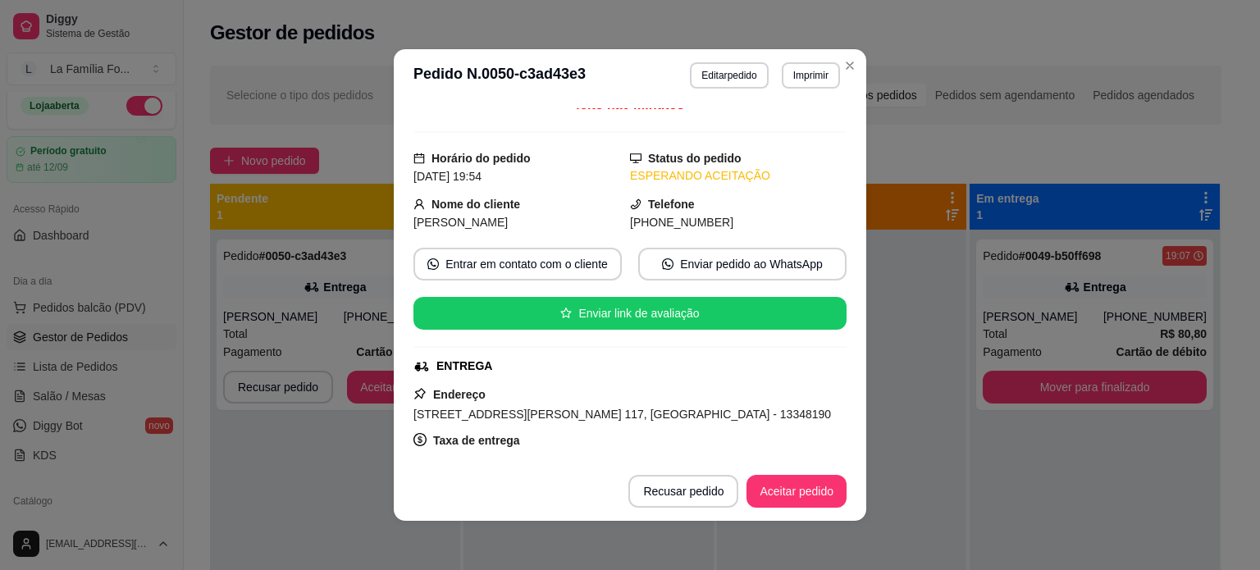
scroll to position [33, 0]
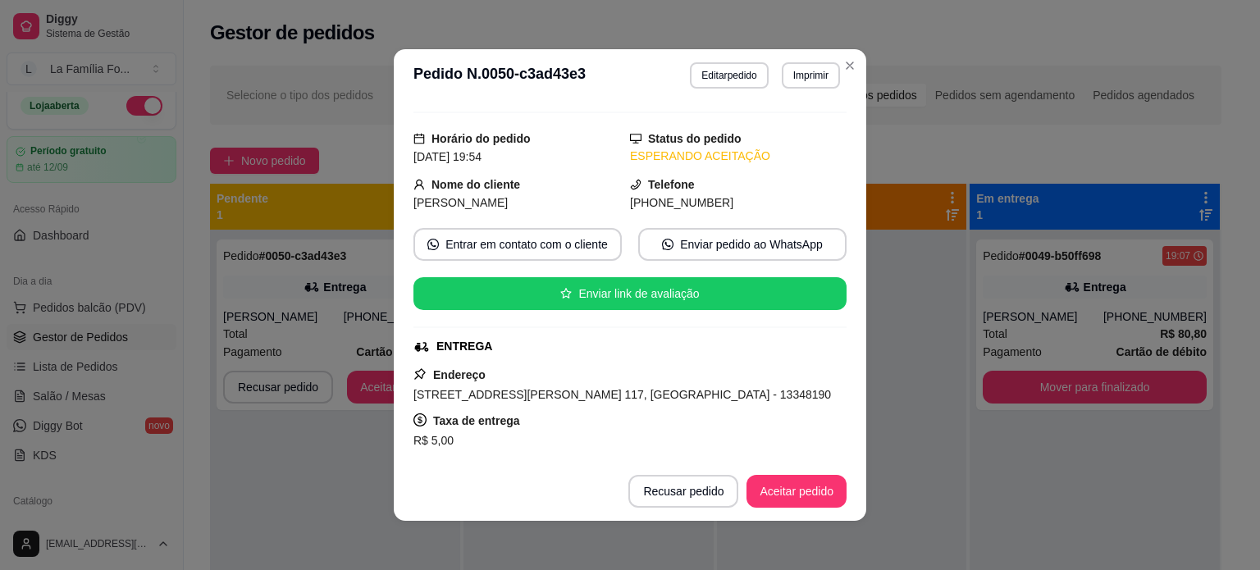
click at [837, 455] on div "feito há 0 minutos Horário do pedido [DATE] 19:54 Status do pedido ESPERANDO AC…" at bounding box center [629, 281] width 433 height 347
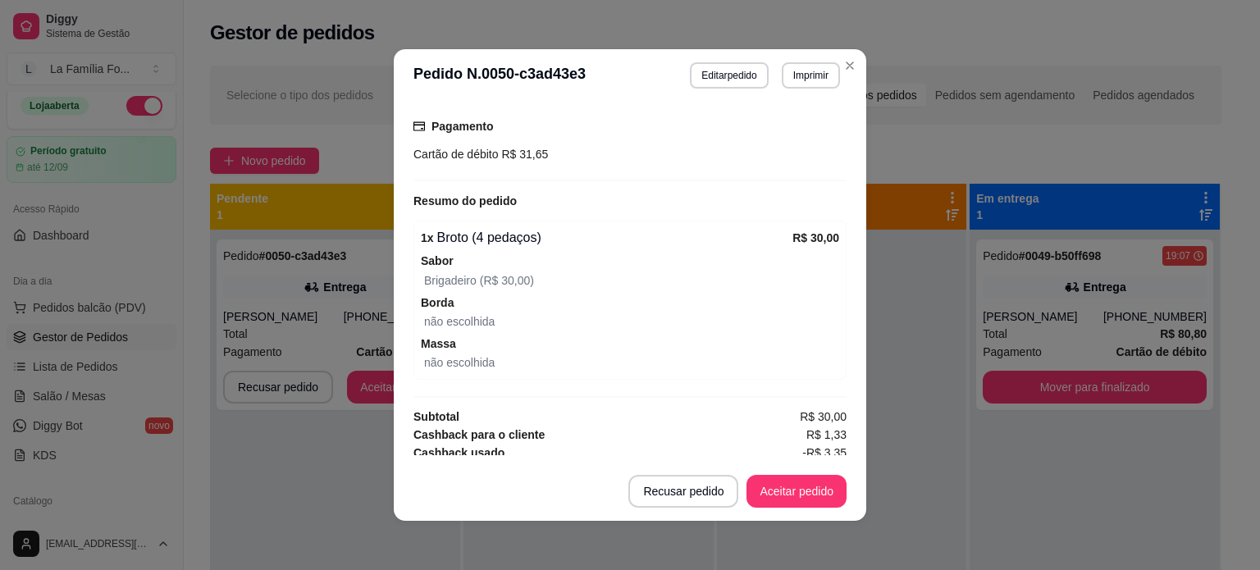
scroll to position [449, 0]
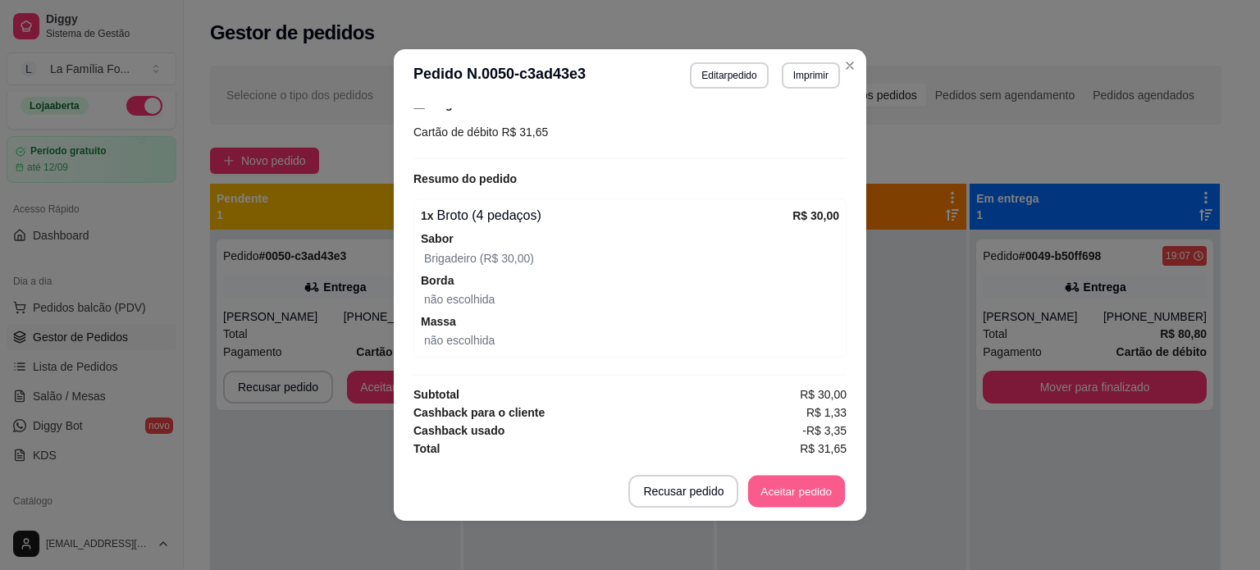
click at [795, 492] on button "Aceitar pedido" at bounding box center [796, 492] width 97 height 32
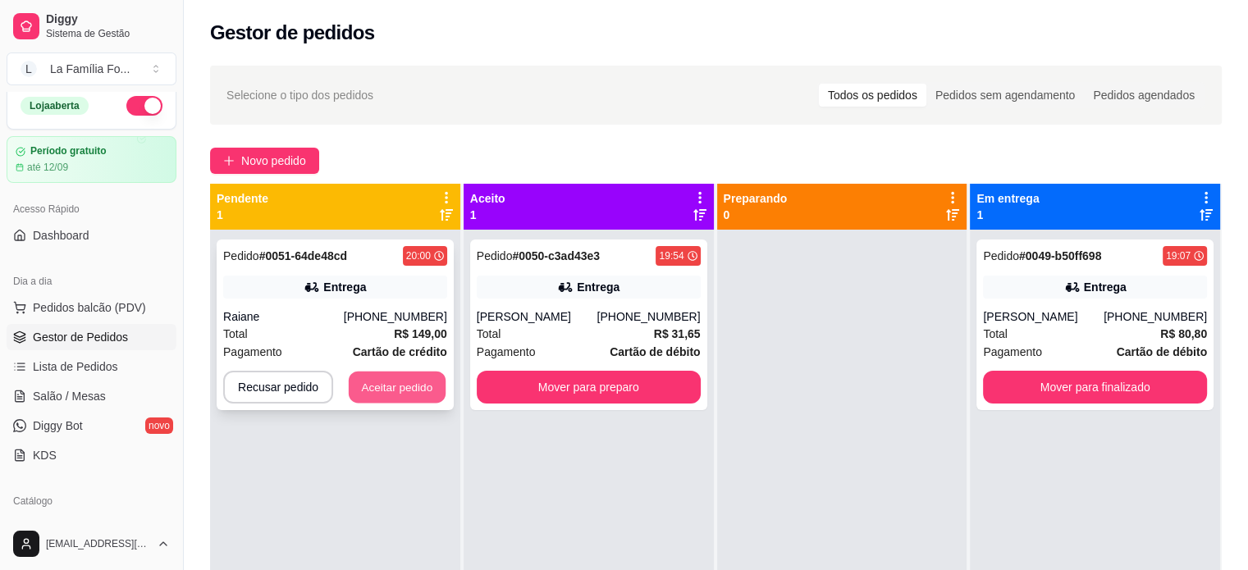
click at [367, 375] on button "Aceitar pedido" at bounding box center [397, 388] width 97 height 32
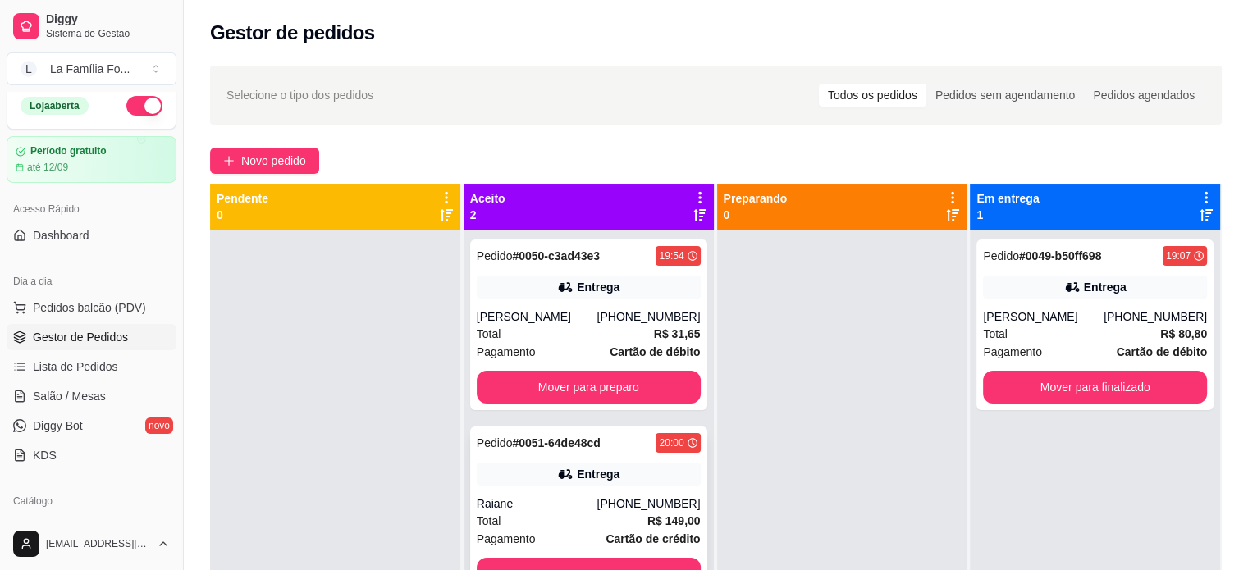
click at [522, 472] on div "Entrega" at bounding box center [589, 474] width 224 height 23
click at [614, 561] on button "Mover para preparo" at bounding box center [588, 575] width 217 height 32
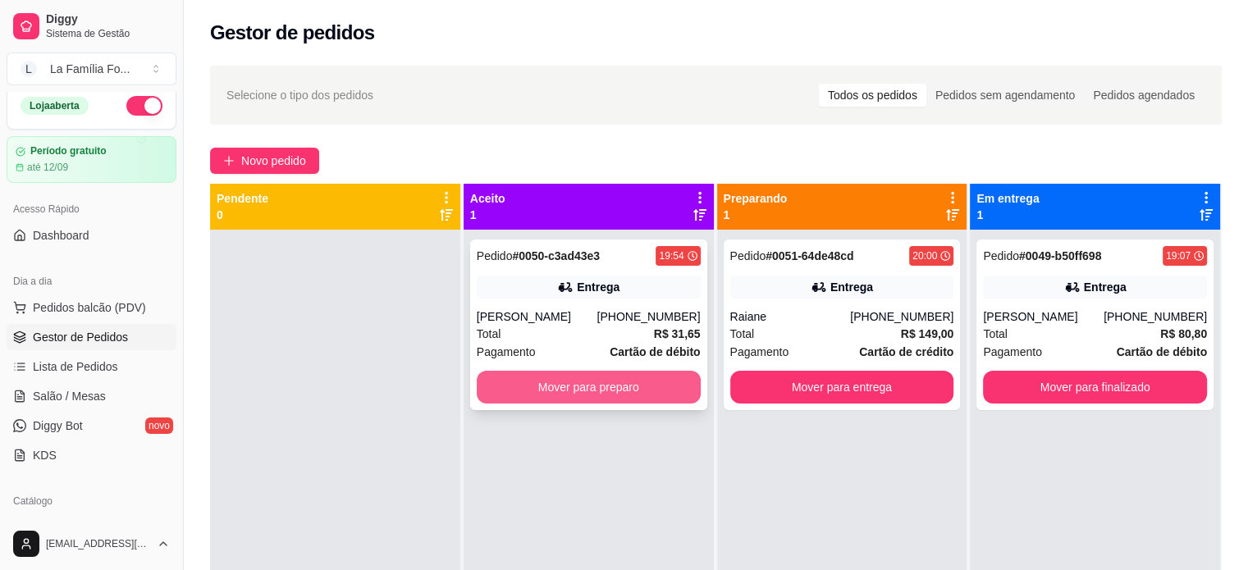
click at [640, 396] on button "Mover para preparo" at bounding box center [589, 387] width 224 height 33
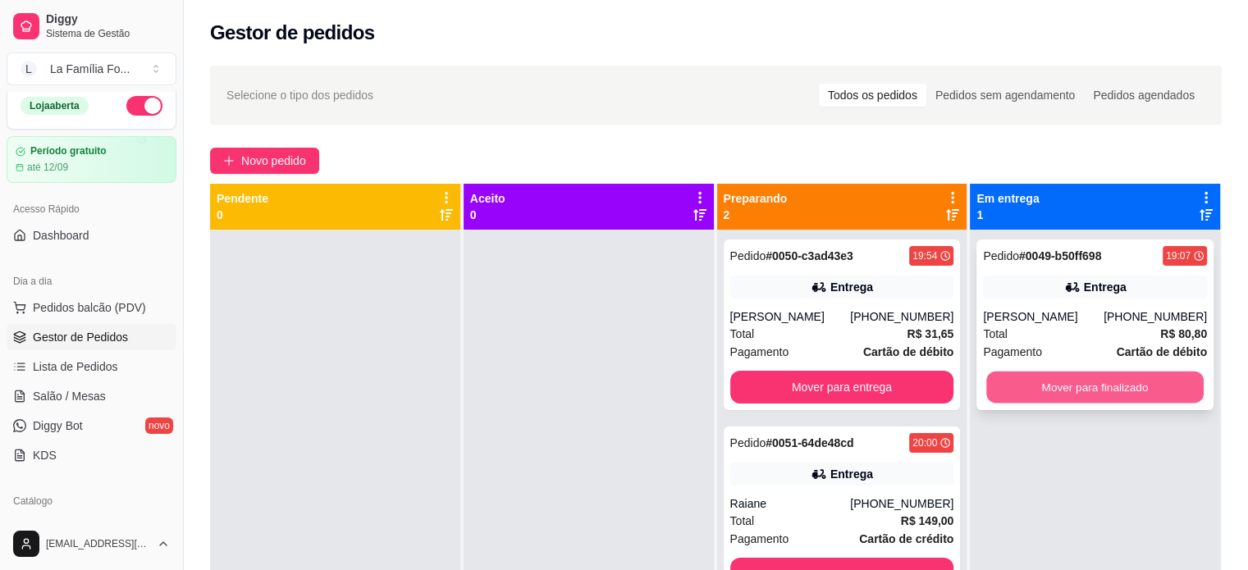
click at [1061, 403] on div "Mover para finalizado" at bounding box center [1095, 387] width 224 height 33
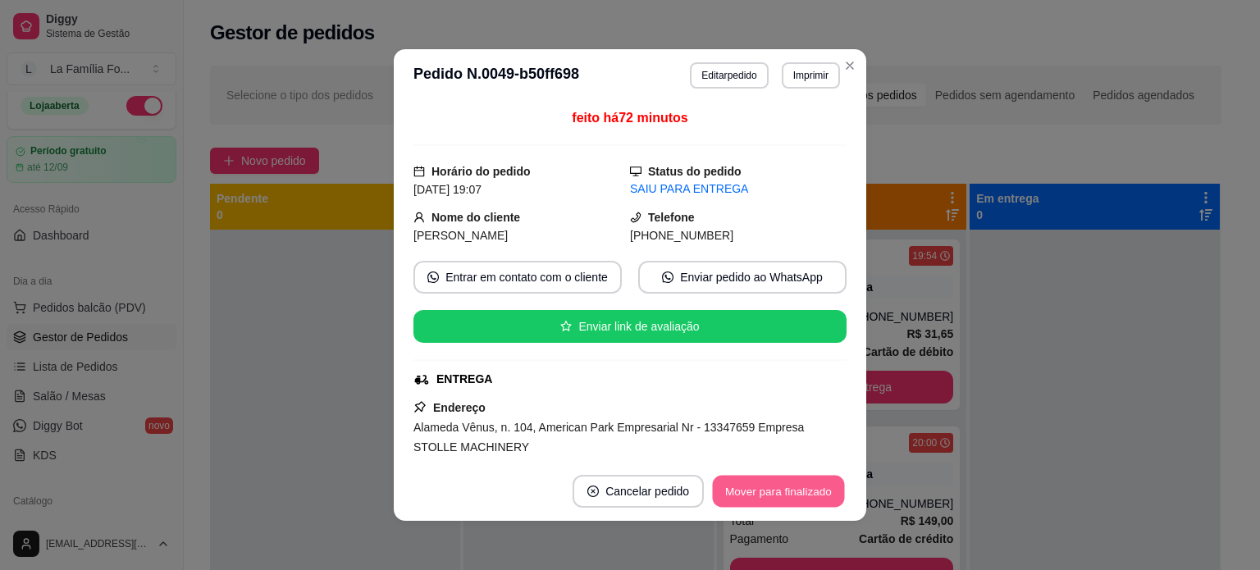
click at [774, 501] on button "Mover para finalizado" at bounding box center [779, 492] width 132 height 32
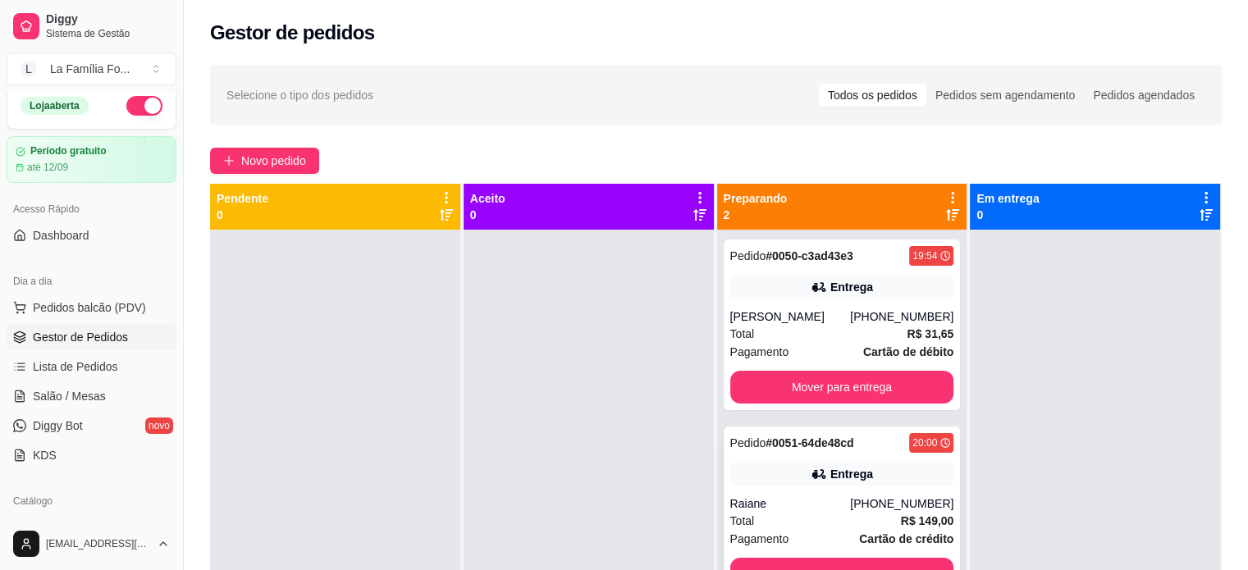
click at [806, 507] on div "Raiane" at bounding box center [790, 503] width 121 height 16
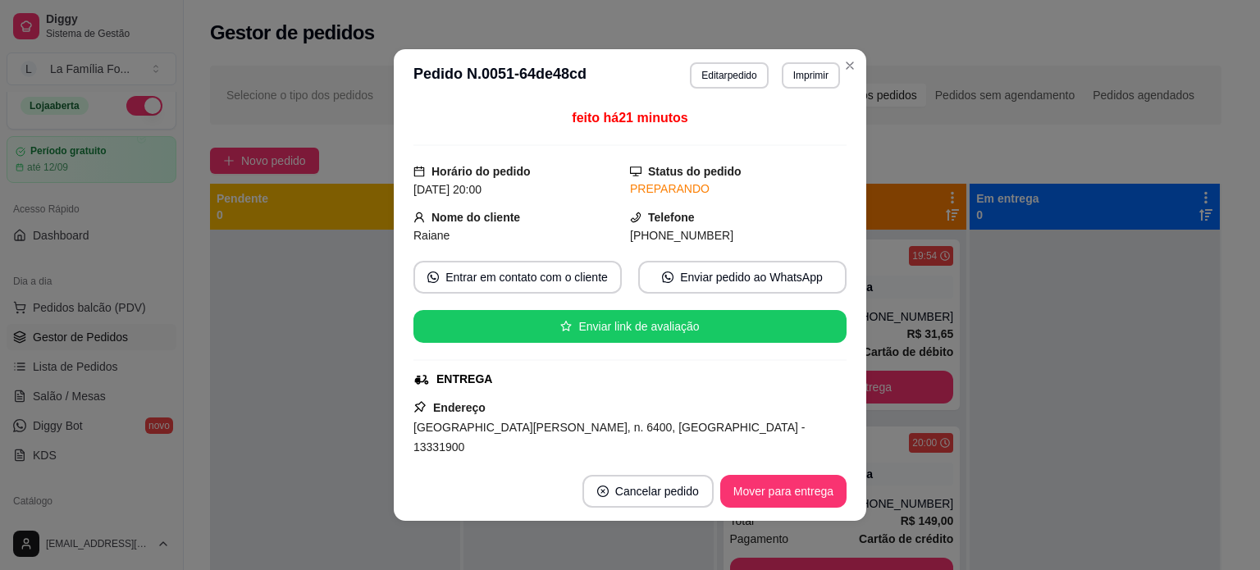
click at [489, 432] on span "[GEOGRAPHIC_DATA][PERSON_NAME], n. 6400, [GEOGRAPHIC_DATA] - 13331900" at bounding box center [608, 437] width 391 height 33
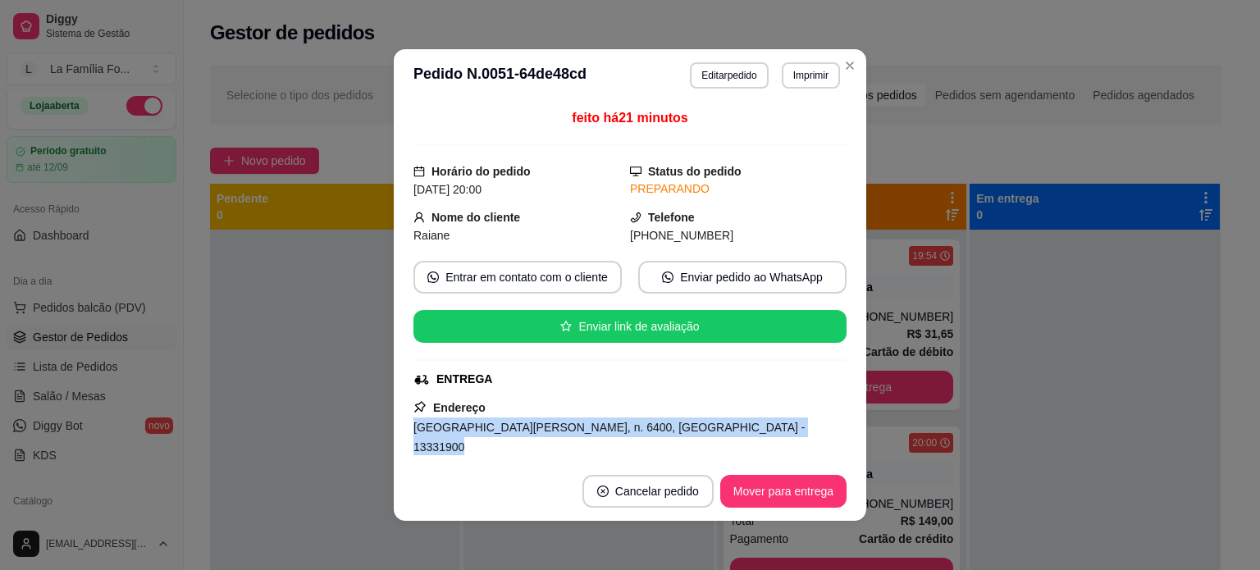
click at [489, 432] on span "[GEOGRAPHIC_DATA][PERSON_NAME], n. 6400, [GEOGRAPHIC_DATA] - 13331900" at bounding box center [608, 437] width 391 height 33
copy span "[GEOGRAPHIC_DATA][PERSON_NAME], n. 6400, [GEOGRAPHIC_DATA] - 13331900"
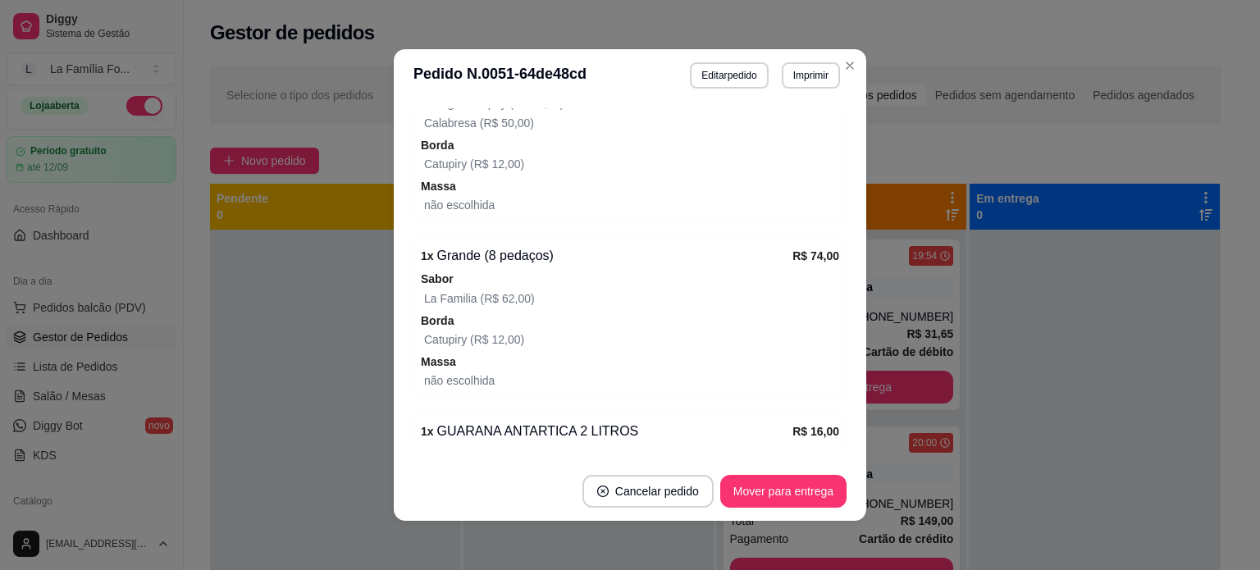
scroll to position [786, 0]
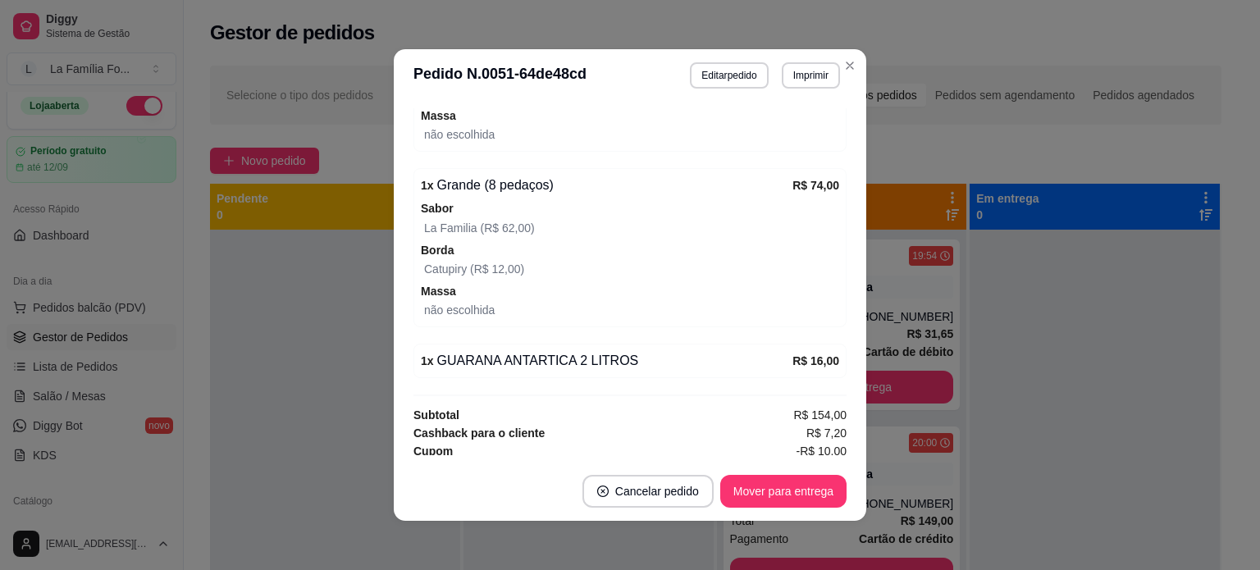
click at [735, 259] on div "Catupiry (R$ 12,00)" at bounding box center [631, 269] width 415 height 20
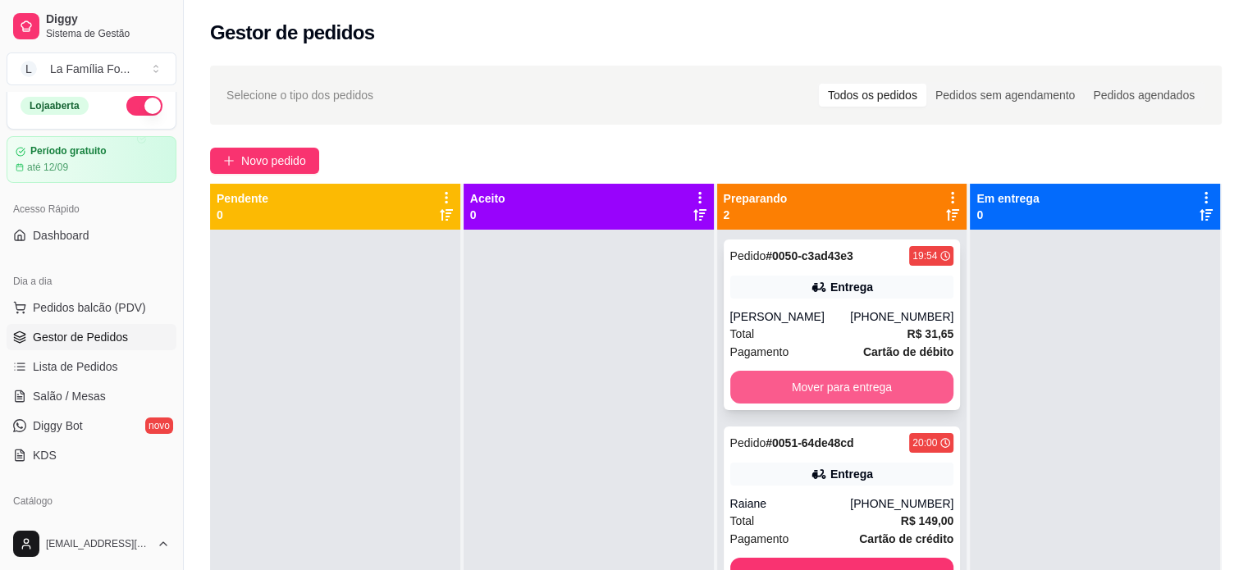
click at [898, 390] on button "Mover para entrega" at bounding box center [842, 387] width 224 height 33
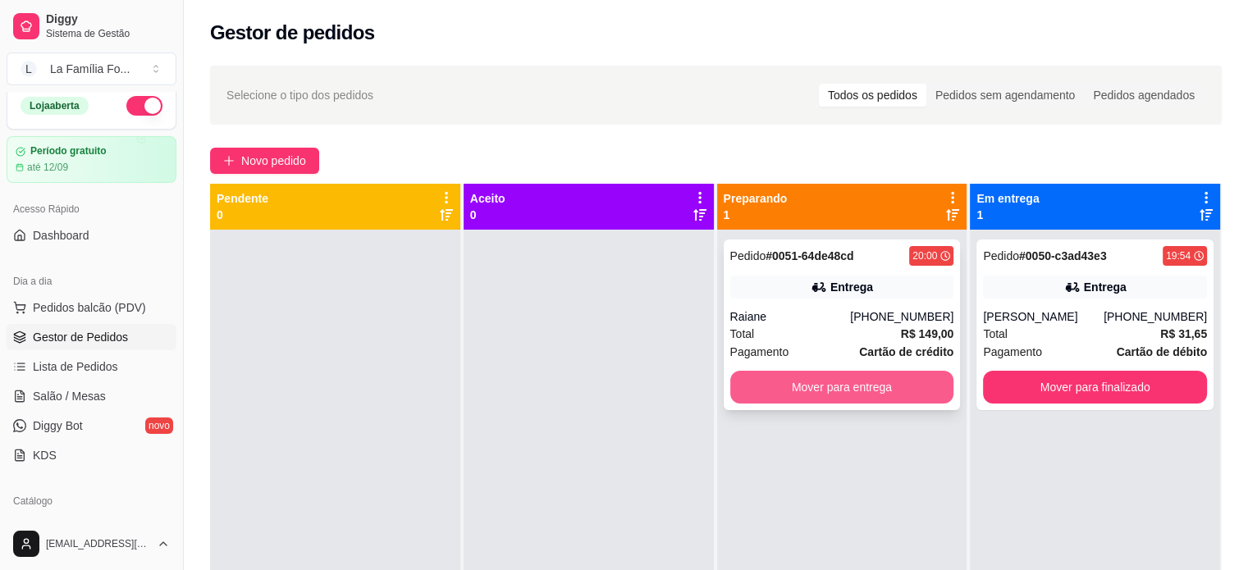
click at [902, 390] on button "Mover para entrega" at bounding box center [842, 387] width 224 height 33
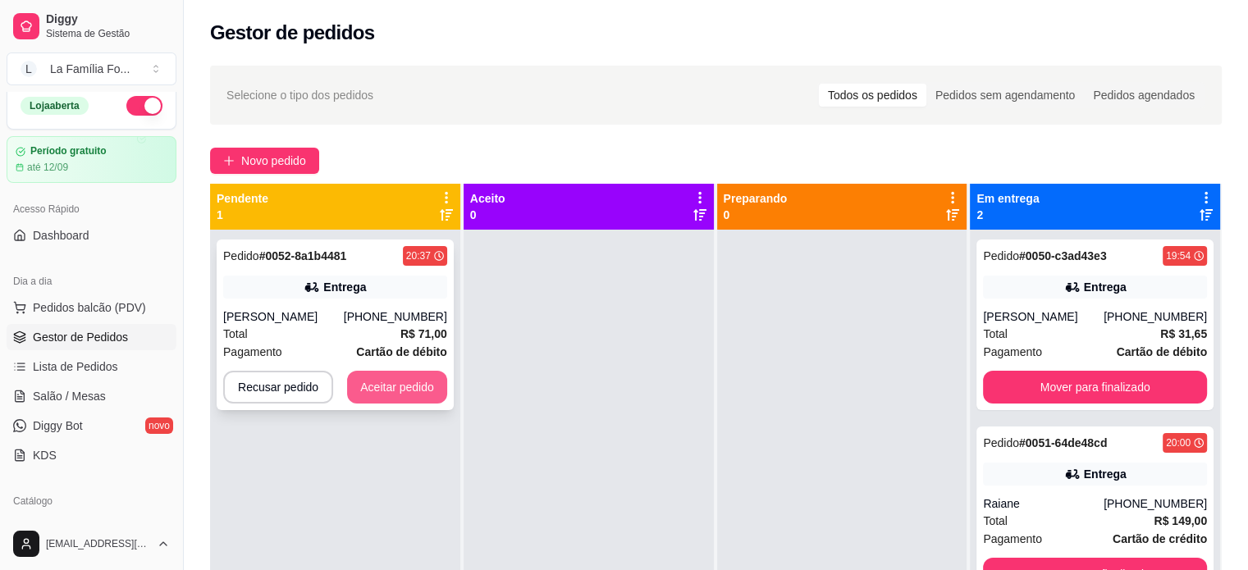
click at [408, 385] on button "Aceitar pedido" at bounding box center [397, 387] width 100 height 33
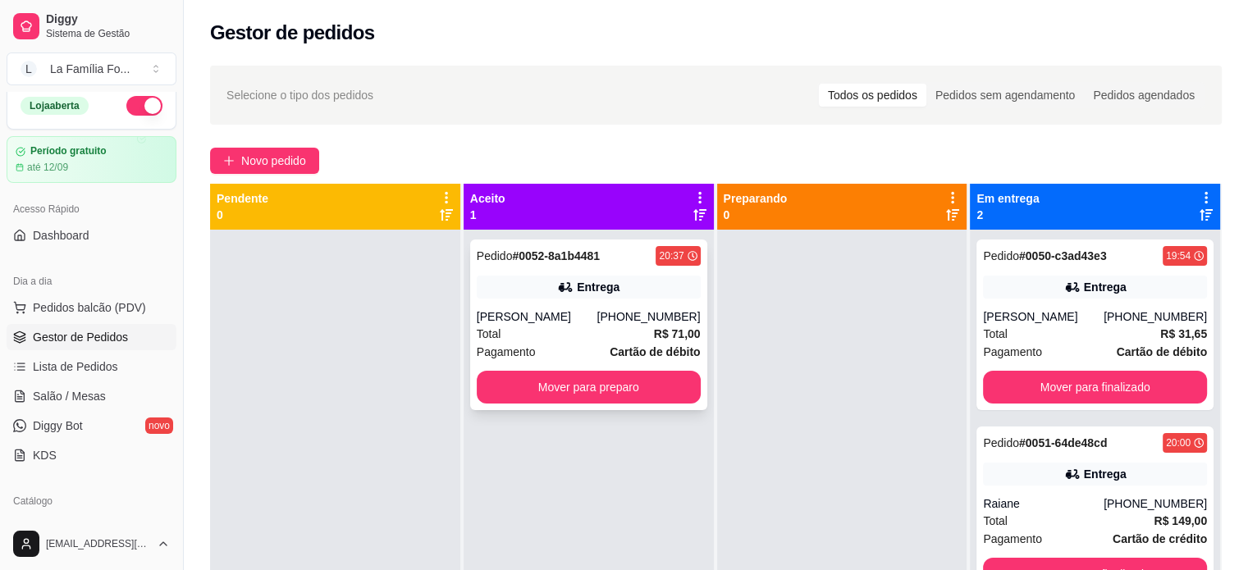
click at [577, 296] on div "Entrega" at bounding box center [589, 287] width 224 height 23
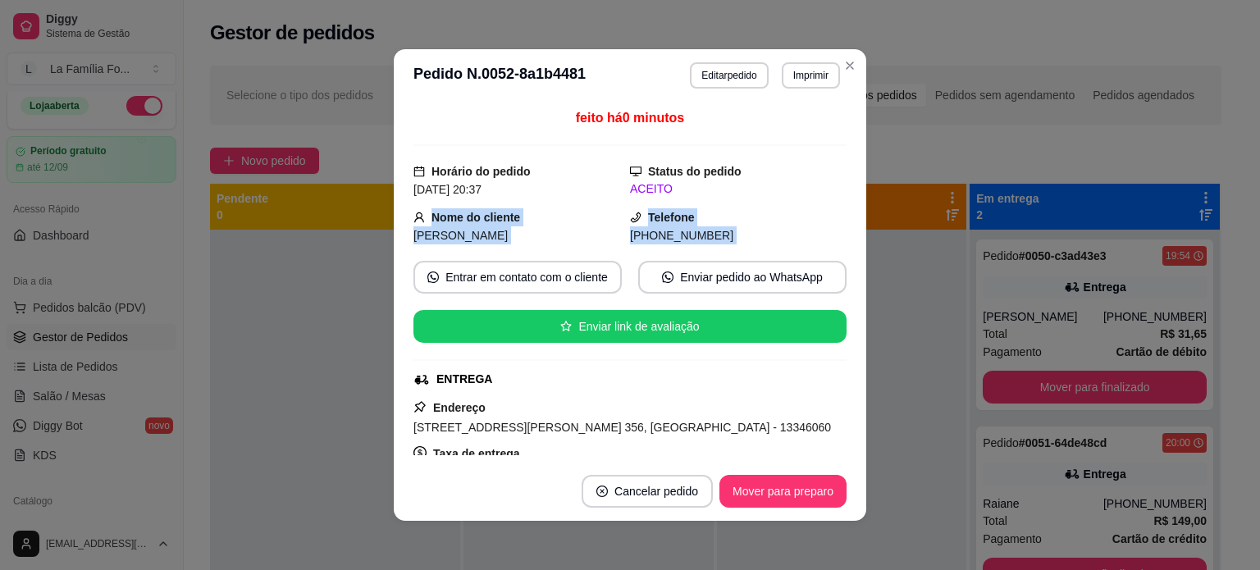
drag, startPoint x: 848, startPoint y: 193, endPoint x: 841, endPoint y: 344, distance: 151.1
click at [841, 344] on div "feito há 0 minutos Horário do pedido [DATE] 20:37 Status do pedido ACEITO Nome …" at bounding box center [630, 282] width 472 height 360
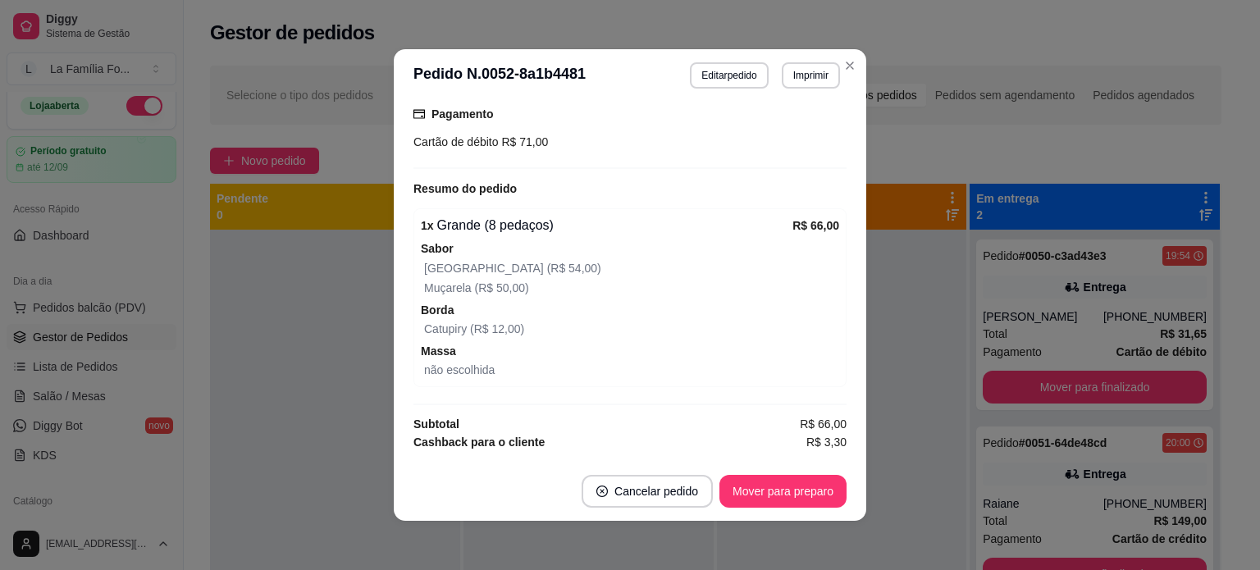
scroll to position [450, 0]
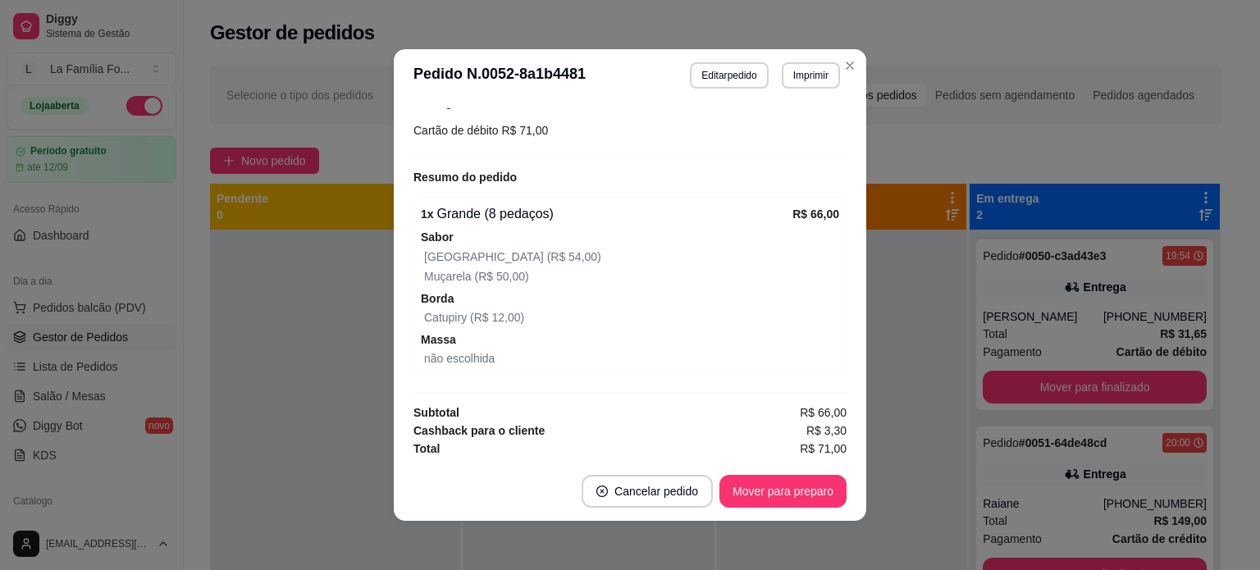
click at [859, 276] on div "feito há 1 minutos Horário do pedido [DATE] 20:37 Status do pedido ACEITO Nome …" at bounding box center [630, 282] width 472 height 360
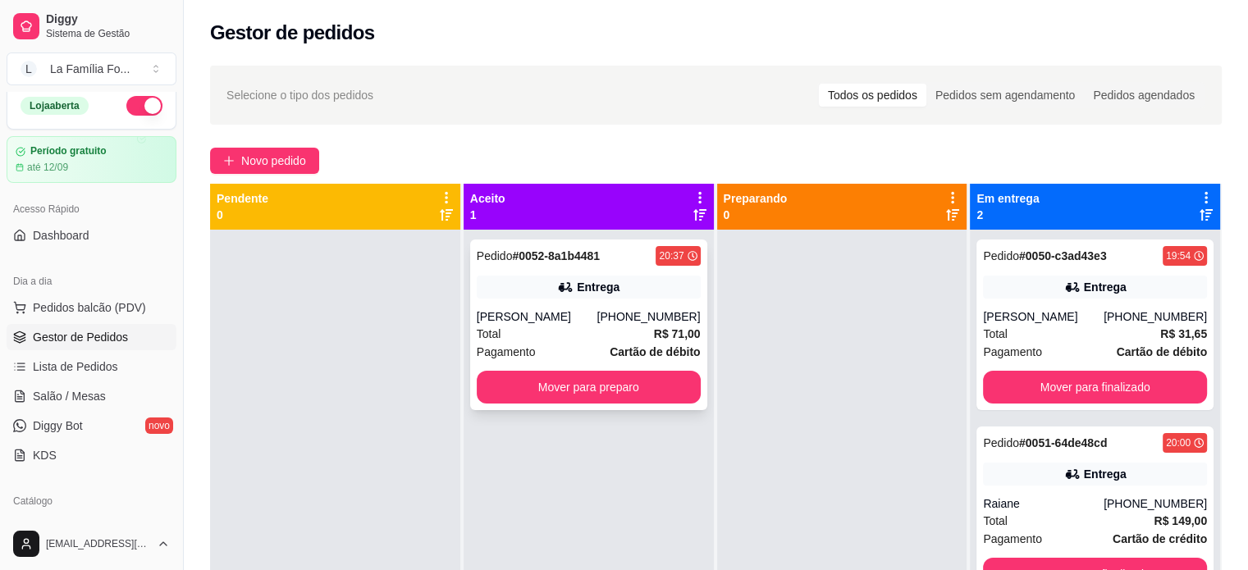
click at [687, 312] on div "[PHONE_NUMBER]" at bounding box center [647, 316] width 103 height 16
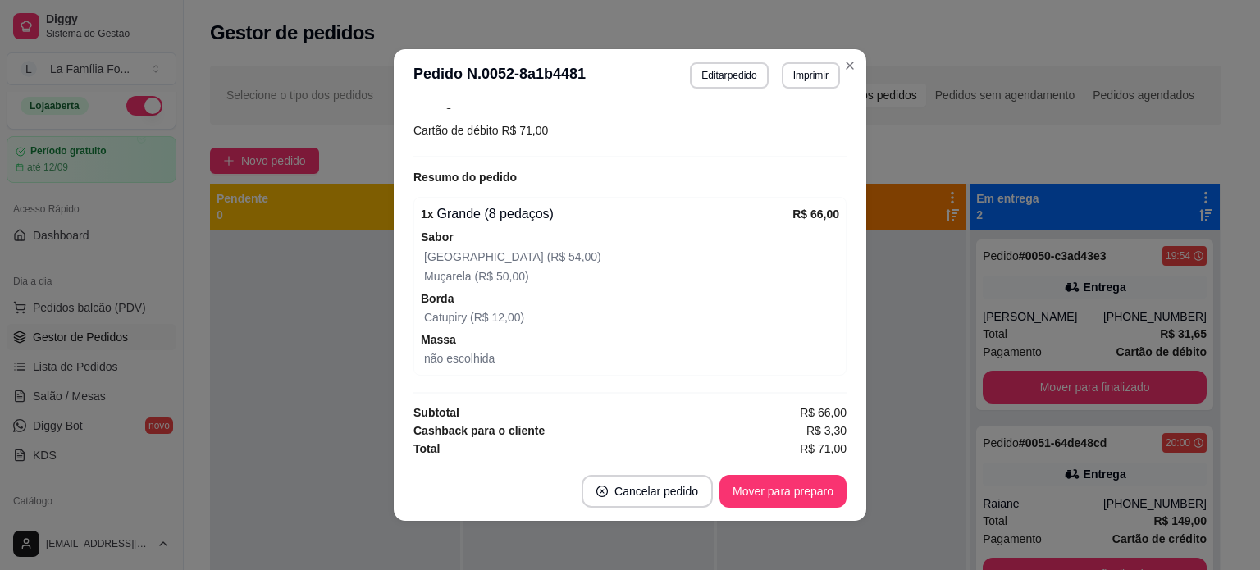
scroll to position [147, 0]
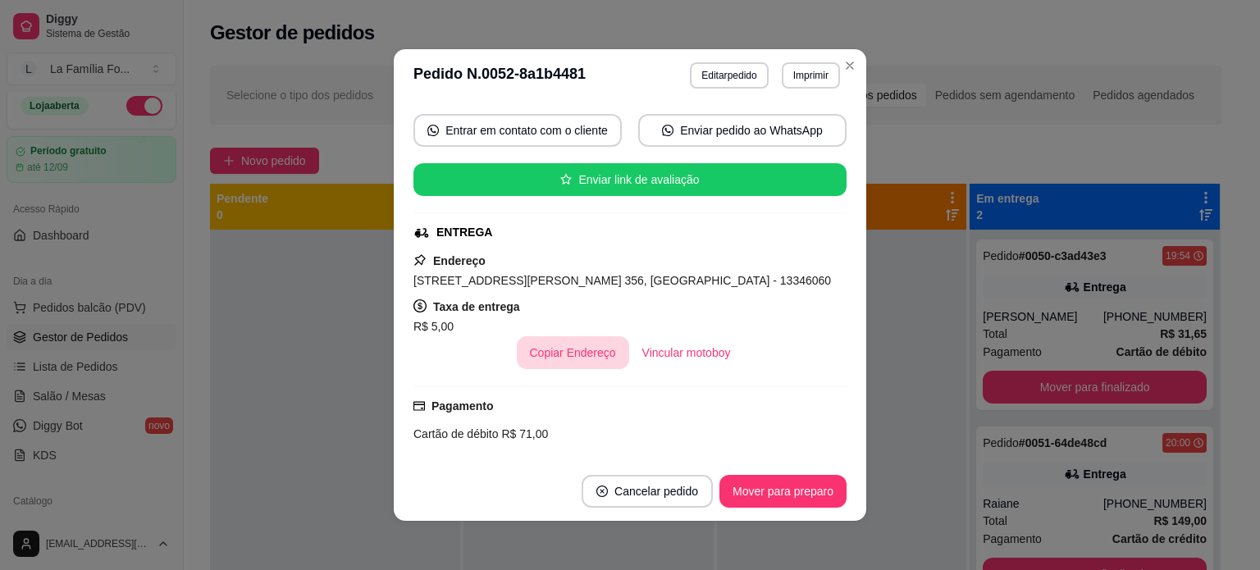
click at [604, 349] on button "Copiar Endereço" at bounding box center [573, 352] width 112 height 33
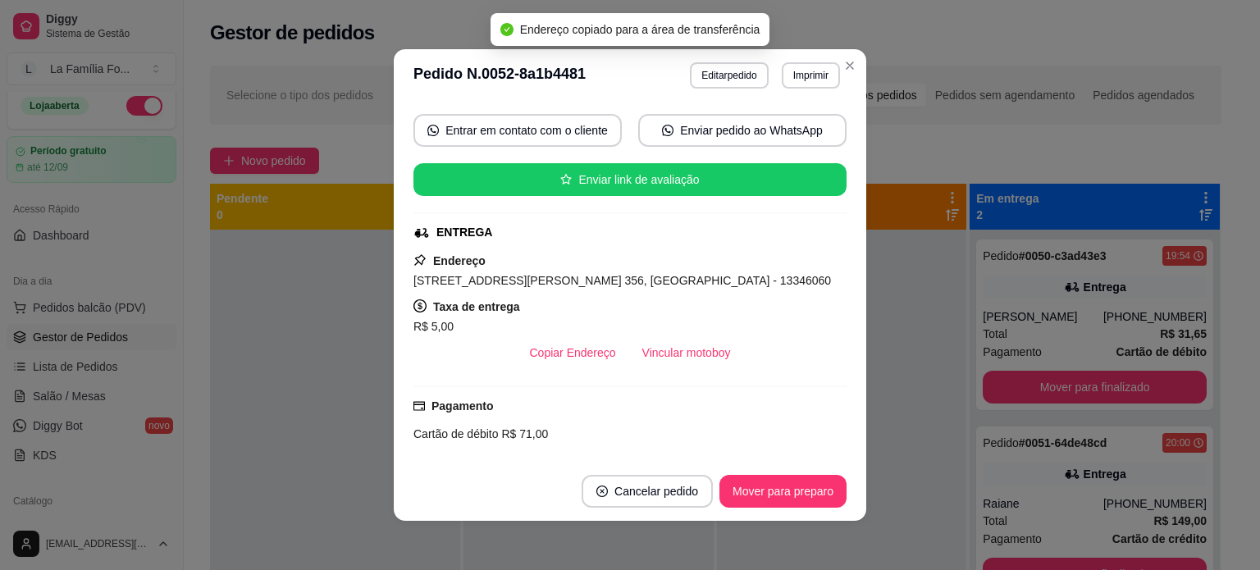
scroll to position [0, 0]
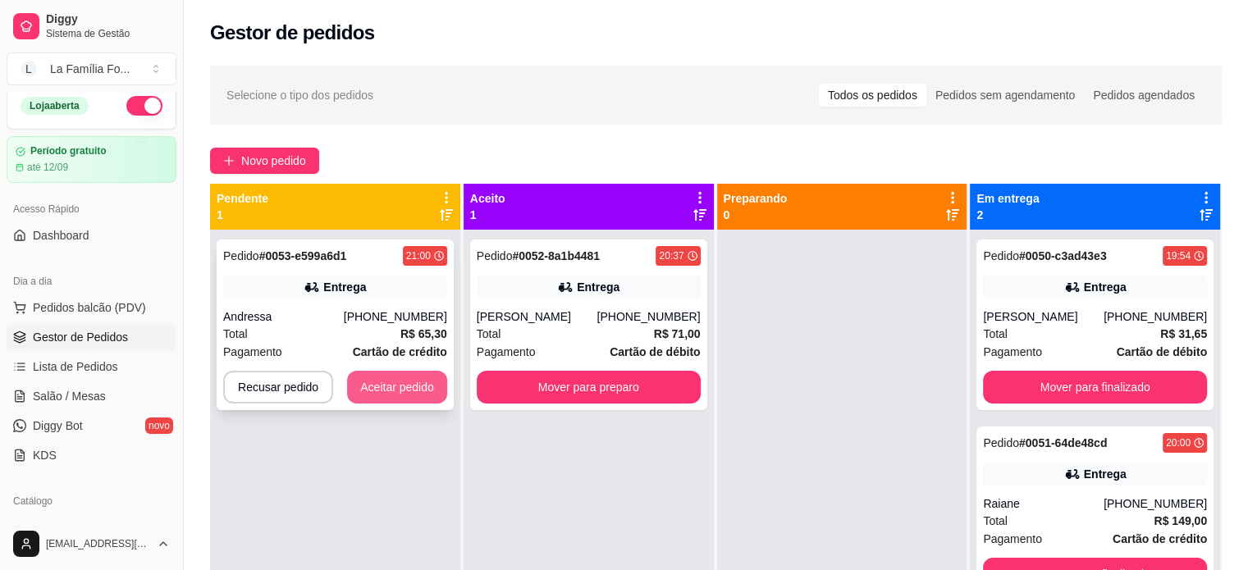
click at [391, 380] on button "Aceitar pedido" at bounding box center [397, 387] width 100 height 33
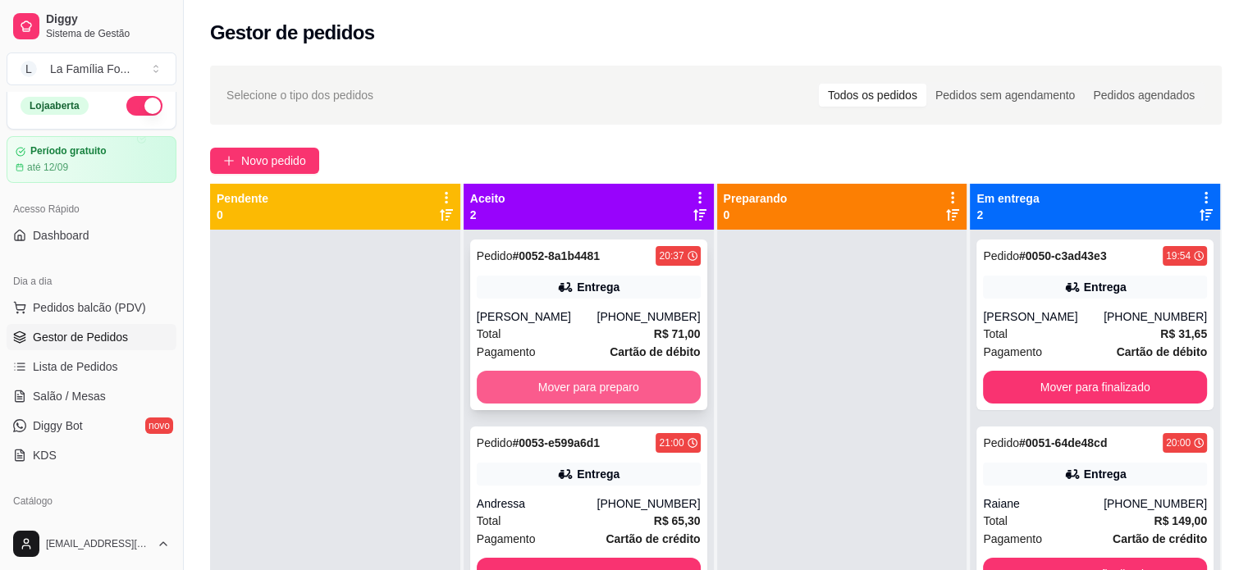
click at [627, 381] on button "Mover para preparo" at bounding box center [589, 387] width 224 height 33
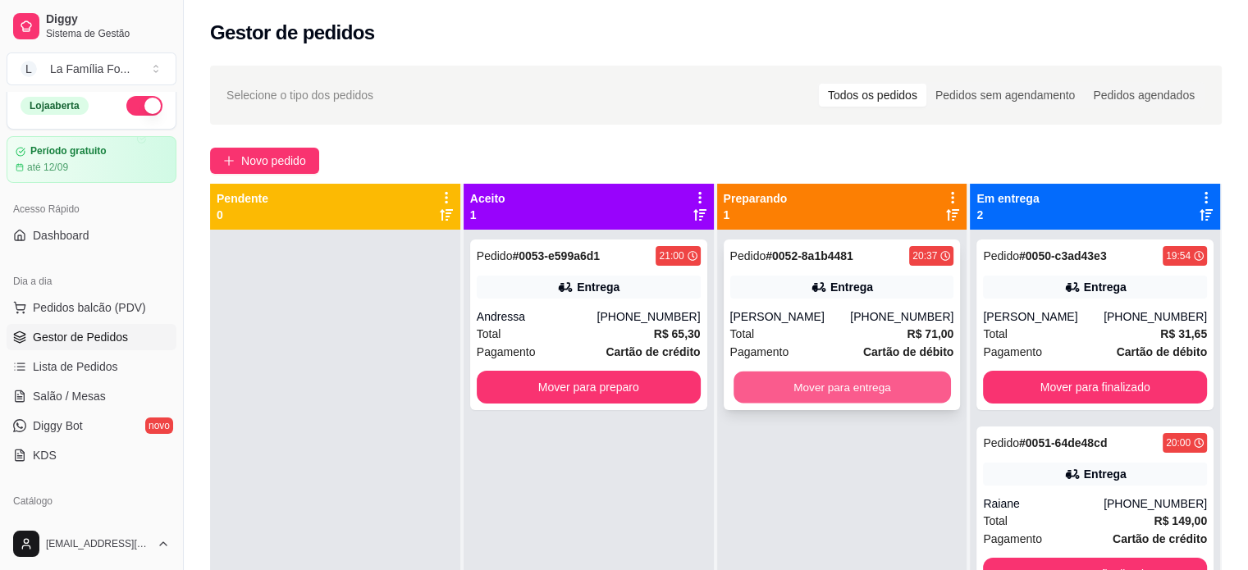
click at [798, 383] on button "Mover para entrega" at bounding box center [841, 388] width 217 height 32
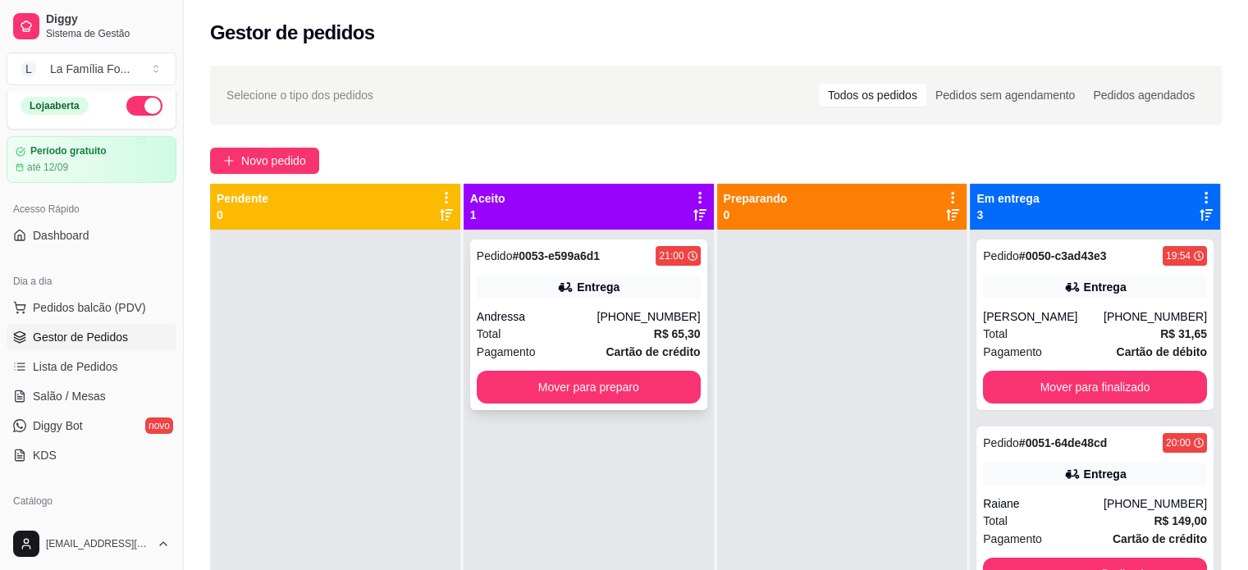
click at [629, 324] on div "[PHONE_NUMBER]" at bounding box center [647, 316] width 103 height 16
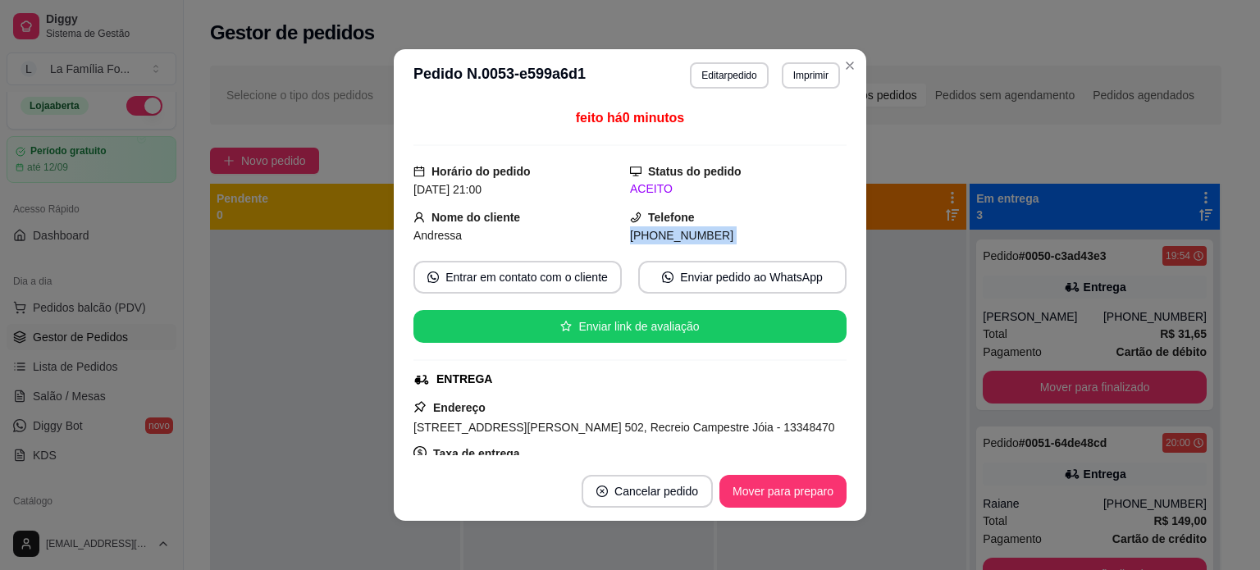
drag, startPoint x: 842, startPoint y: 224, endPoint x: 843, endPoint y: 330, distance: 105.8
click at [843, 330] on div "feito há 0 minutos Horário do pedido [DATE] 21:00 Status do pedido ACEITO Nome …" at bounding box center [630, 282] width 472 height 360
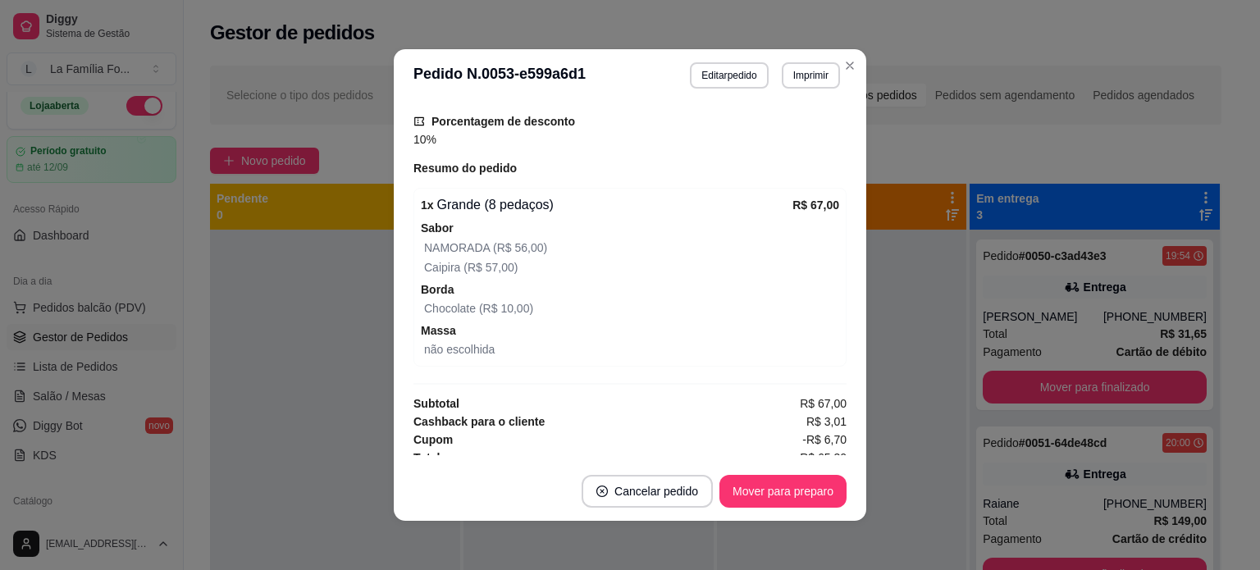
scroll to position [560, 0]
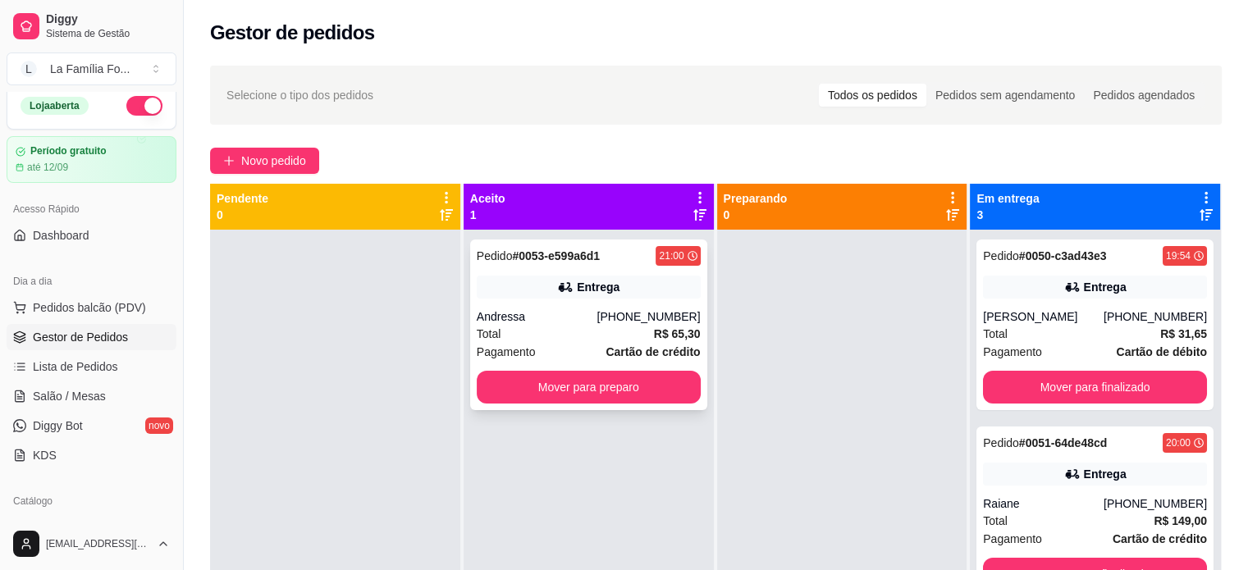
click at [681, 285] on div "Entrega" at bounding box center [589, 287] width 224 height 23
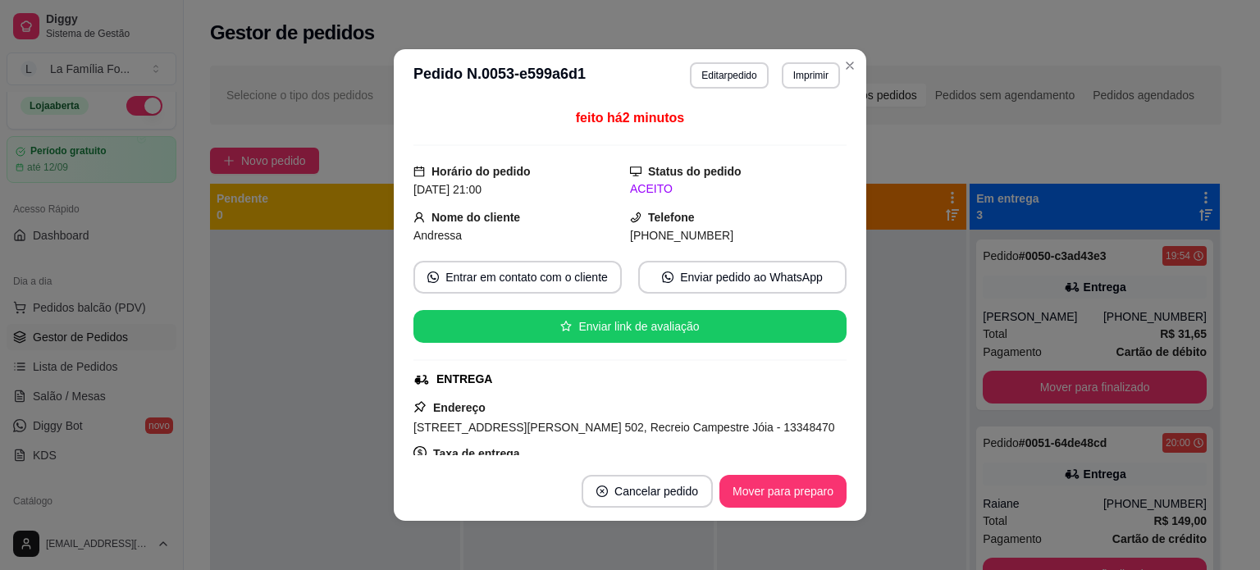
click at [603, 427] on span "[STREET_ADDRESS][PERSON_NAME] 502, Recreio Campestre Jóia - 13348470" at bounding box center [624, 427] width 422 height 13
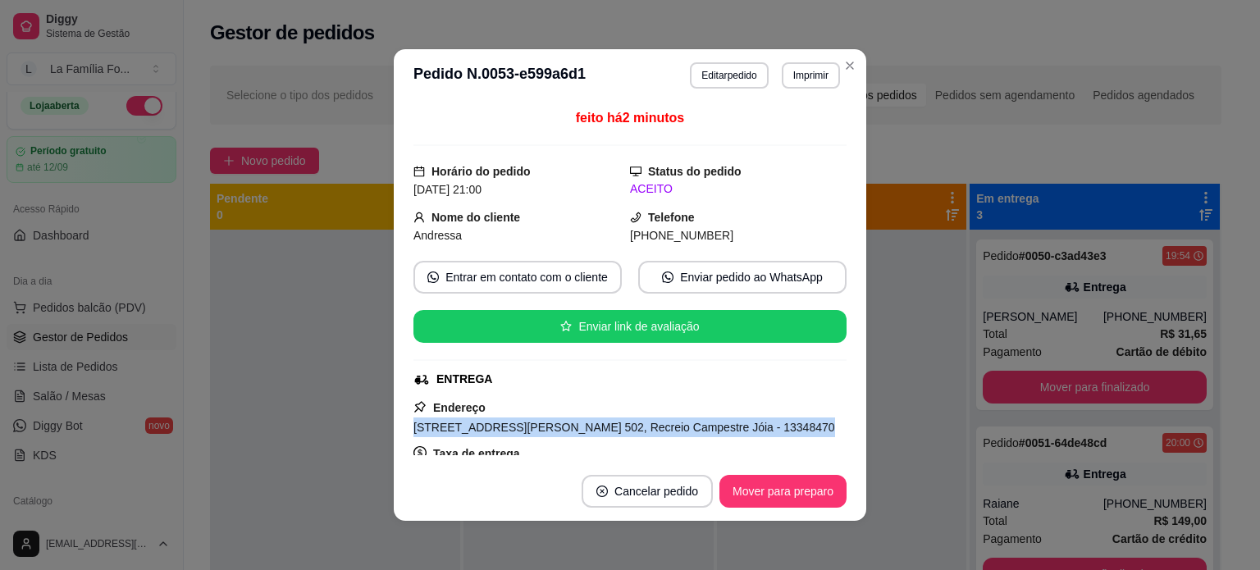
click at [603, 427] on span "[STREET_ADDRESS][PERSON_NAME] 502, Recreio Campestre Jóia - 13348470" at bounding box center [624, 427] width 422 height 13
copy span "[STREET_ADDRESS][PERSON_NAME] 502, Recreio Campestre Jóia - 13348470"
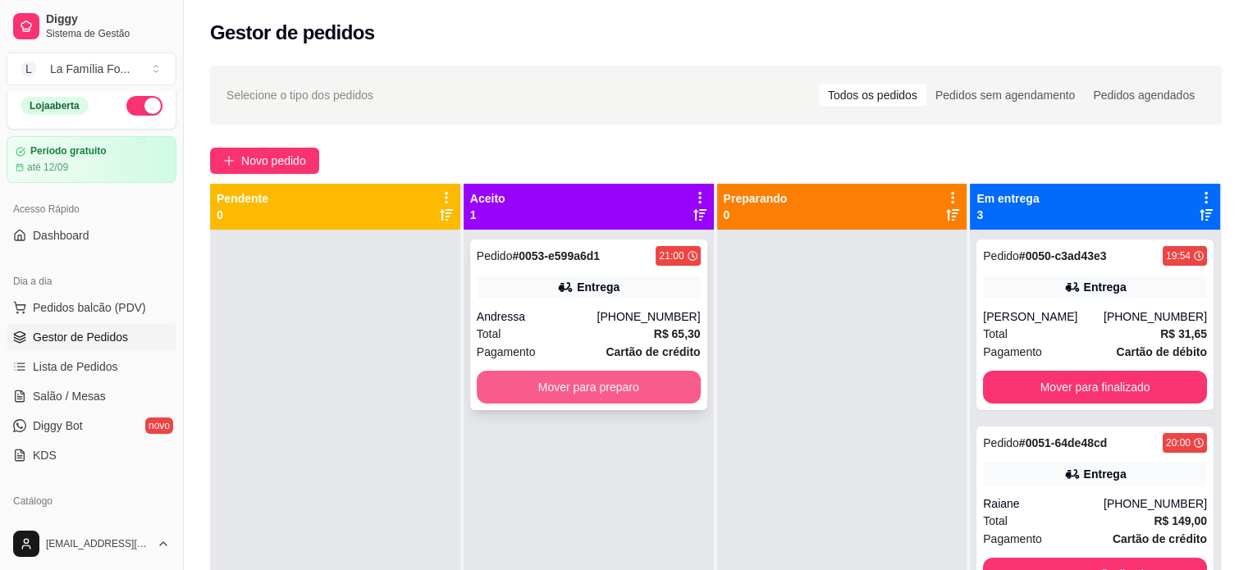
click at [611, 377] on button "Mover para preparo" at bounding box center [589, 387] width 224 height 33
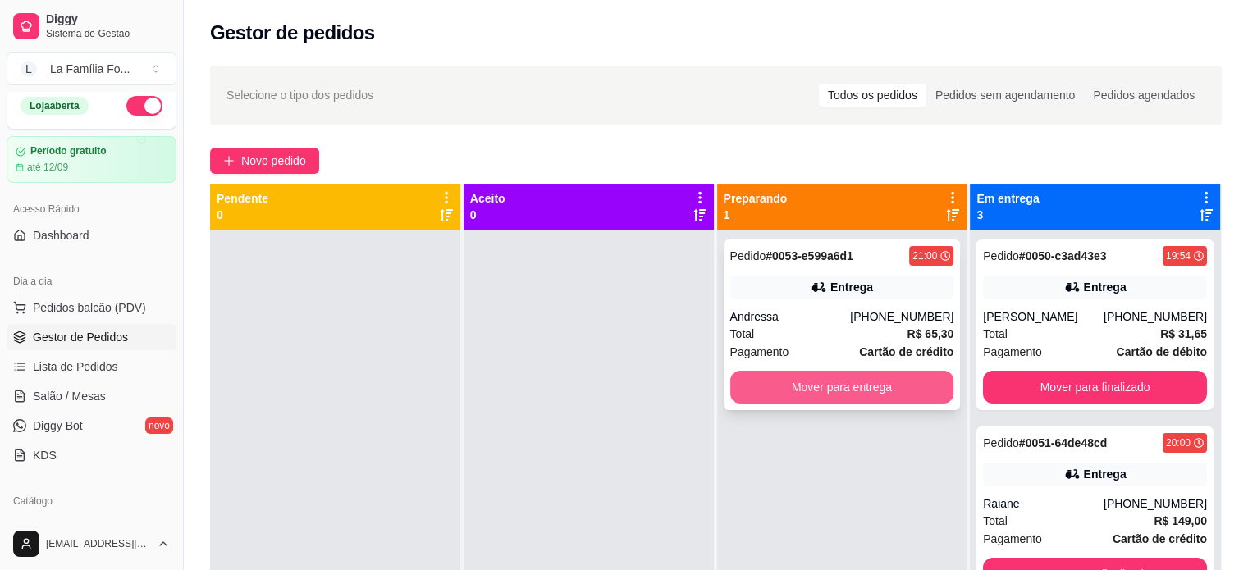
click at [792, 400] on button "Mover para entrega" at bounding box center [842, 387] width 224 height 33
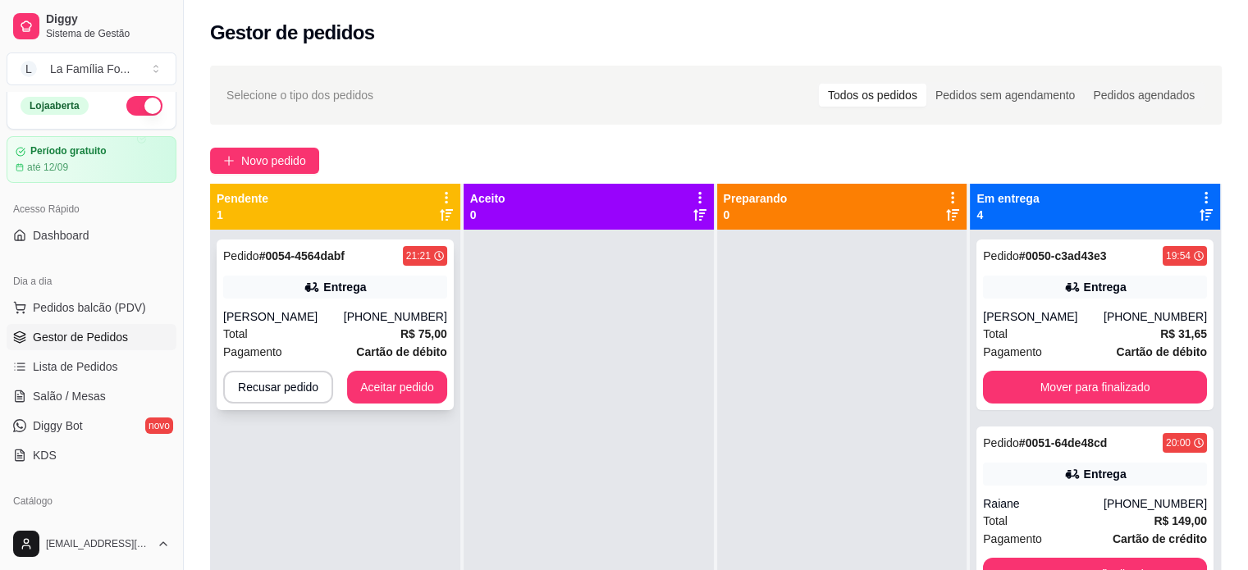
click at [367, 258] on div "Pedido # 0054-4564dabf 21:21" at bounding box center [335, 256] width 224 height 20
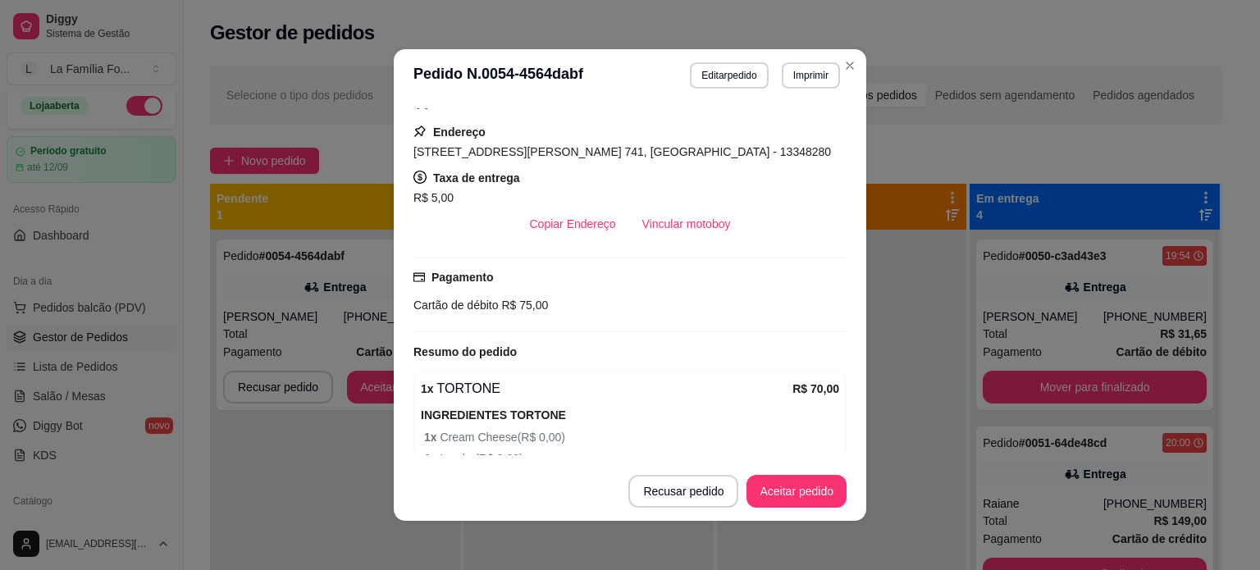
scroll to position [465, 0]
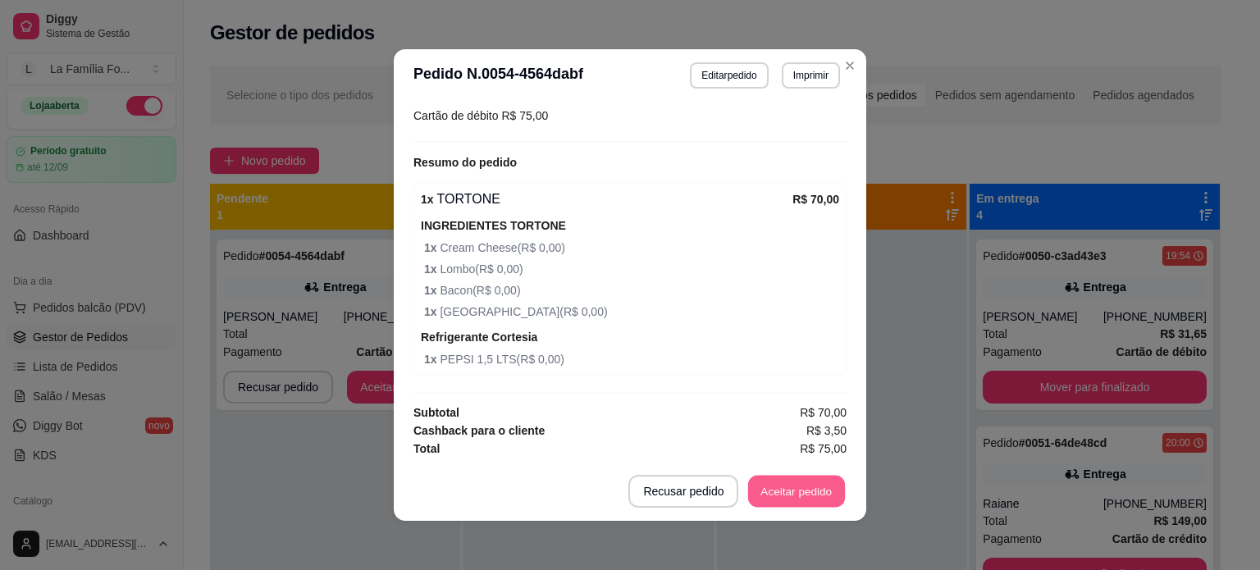
click at [811, 491] on button "Aceitar pedido" at bounding box center [796, 492] width 97 height 32
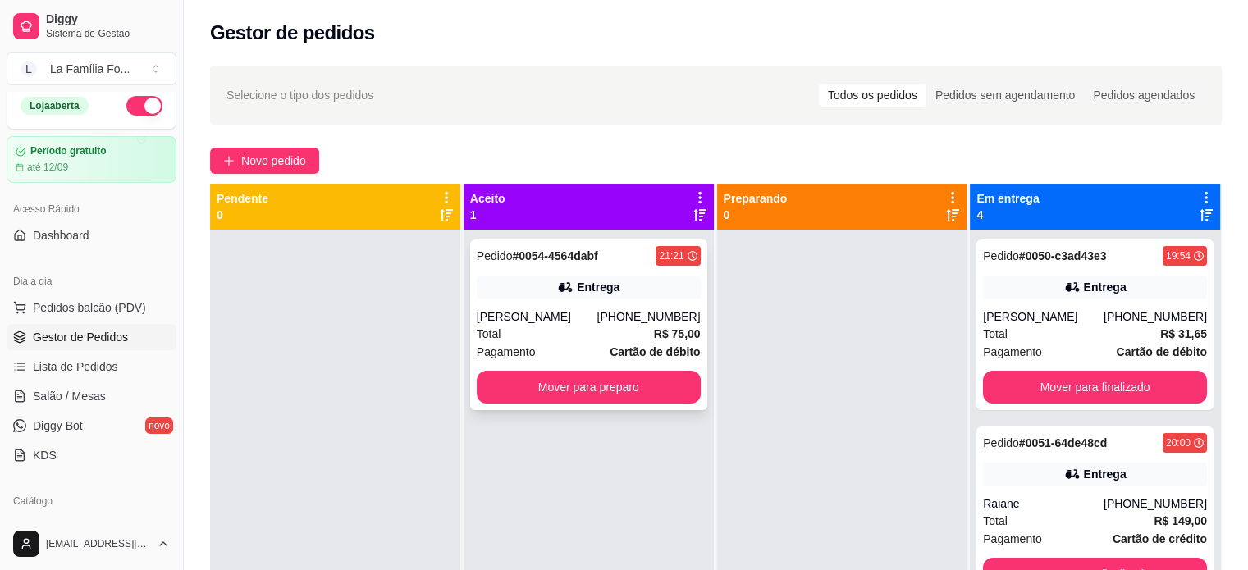
click at [670, 337] on strong "R$ 75,00" at bounding box center [677, 333] width 47 height 13
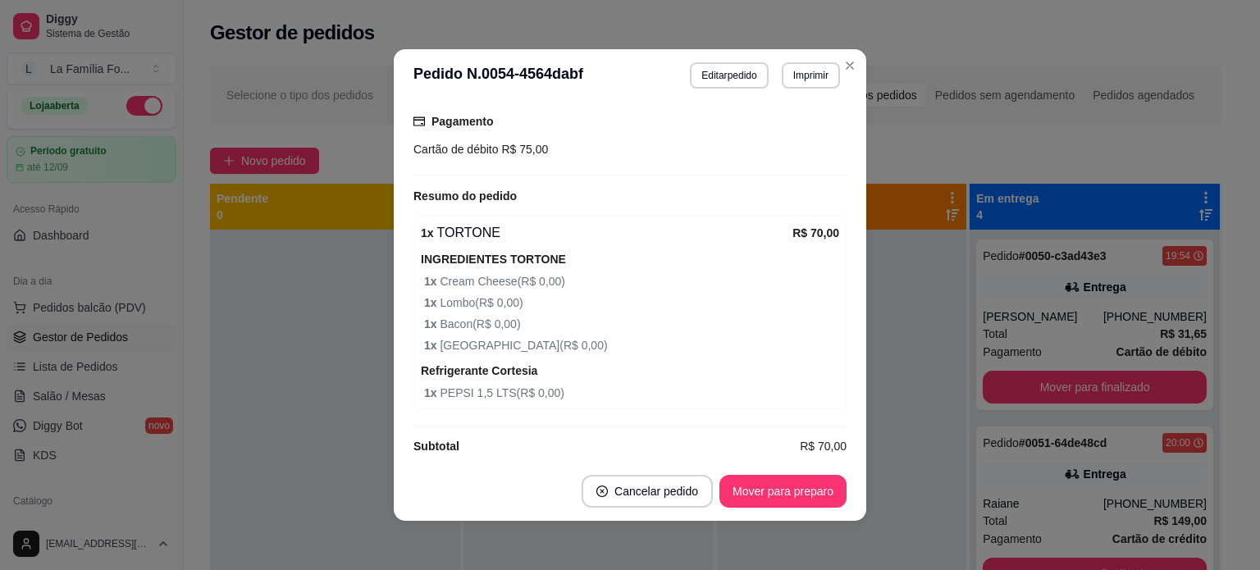
scroll to position [436, 0]
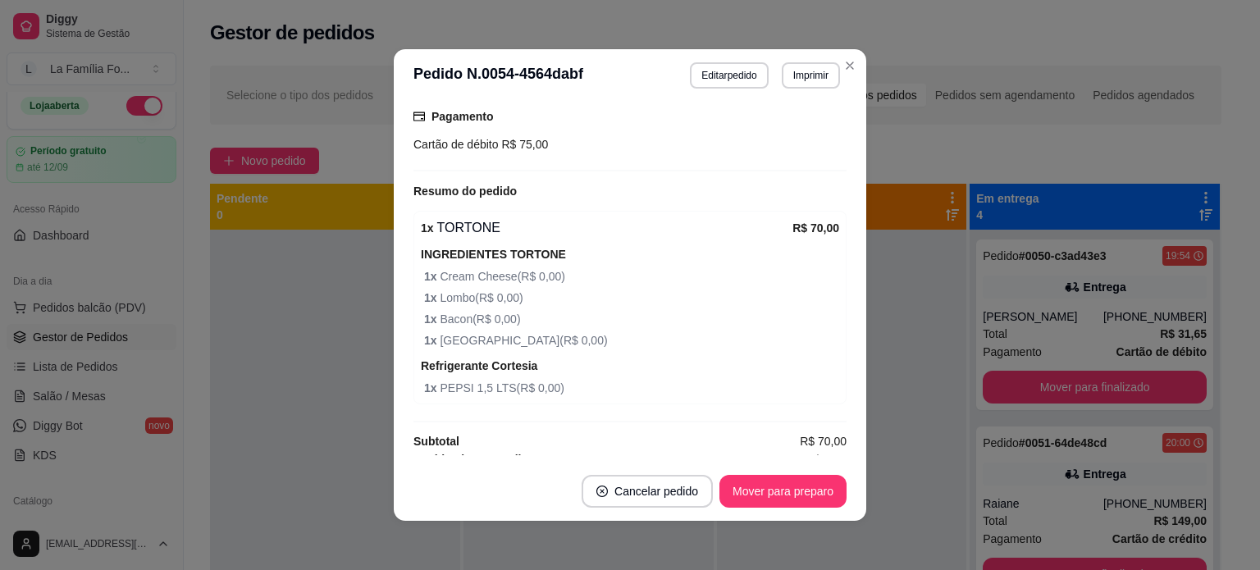
click at [560, 269] on span "1 x Cream Cheese ( R$ 0,00 )" at bounding box center [631, 276] width 415 height 18
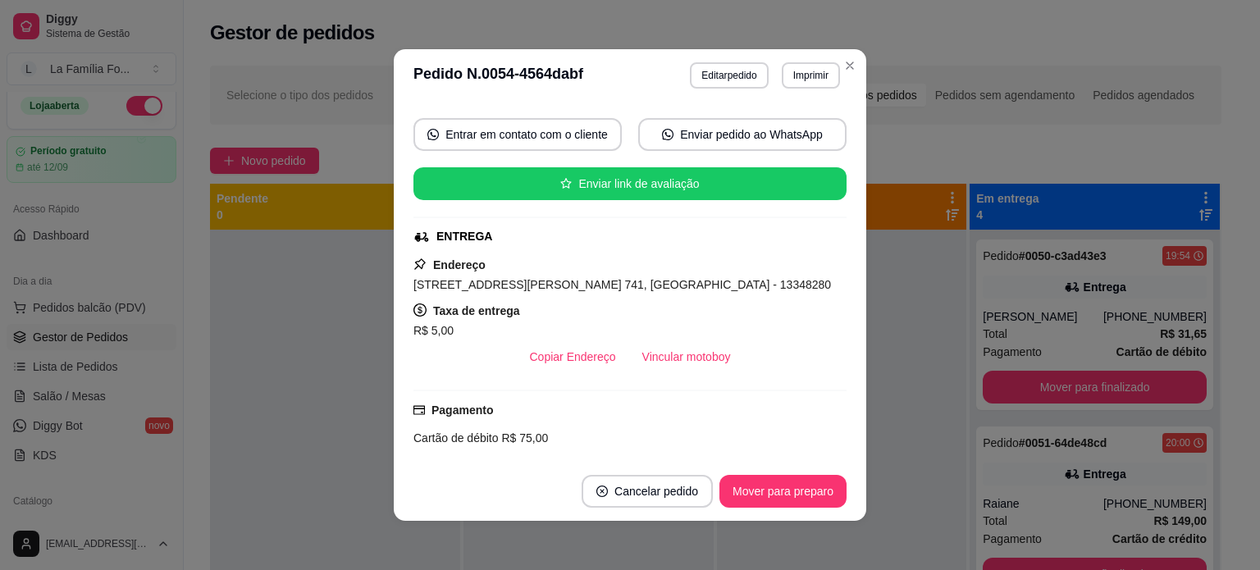
scroll to position [141, 0]
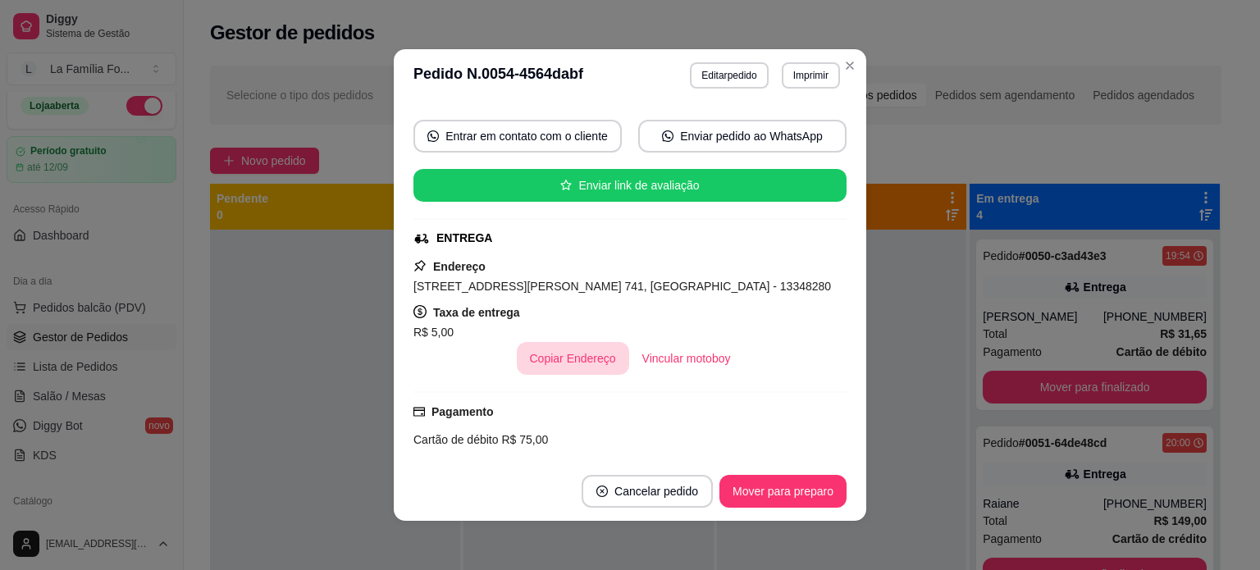
click at [571, 365] on button "Copiar Endereço" at bounding box center [573, 358] width 112 height 33
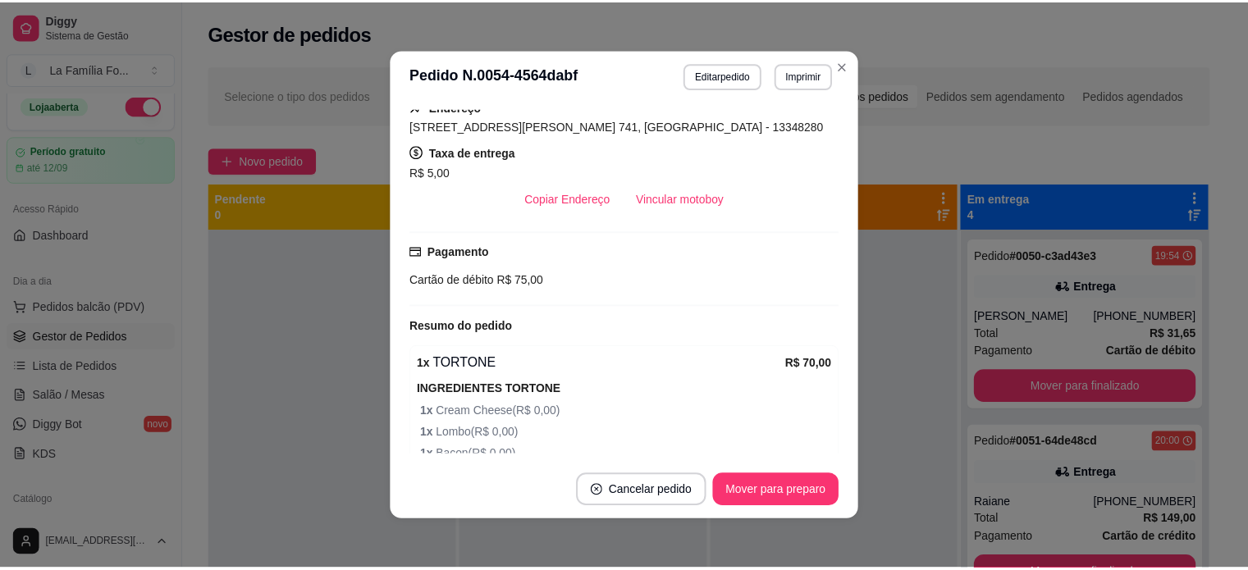
scroll to position [465, 0]
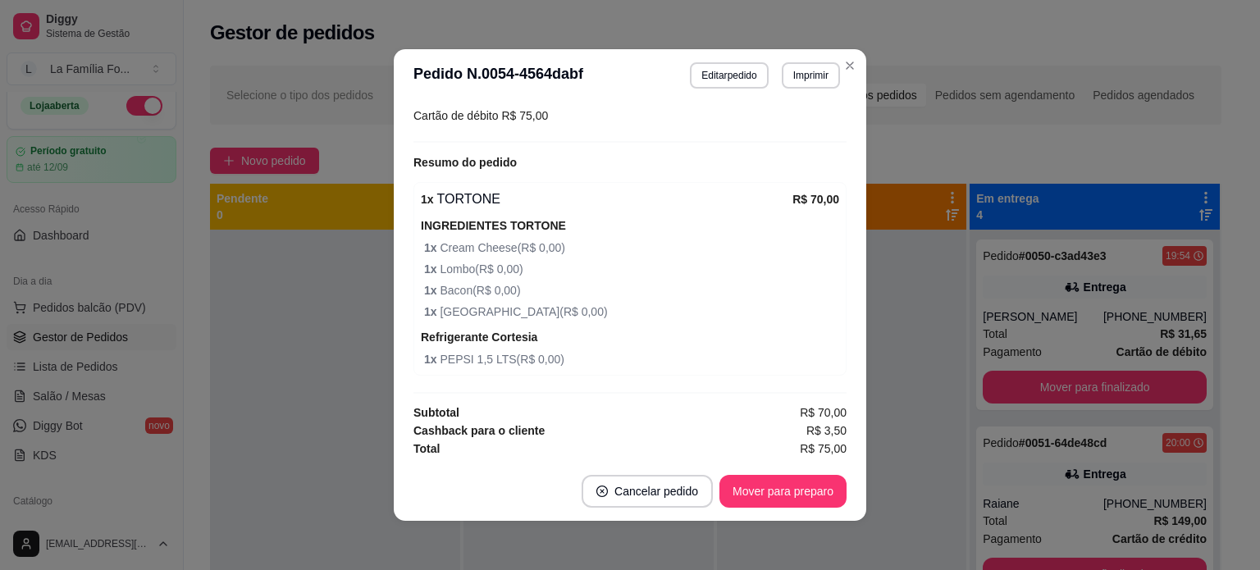
click at [632, 394] on div "feito há 15 minutos Horário do pedido [DATE] 21:21 Status do pedido ACEITO Nome…" at bounding box center [629, 281] width 433 height 347
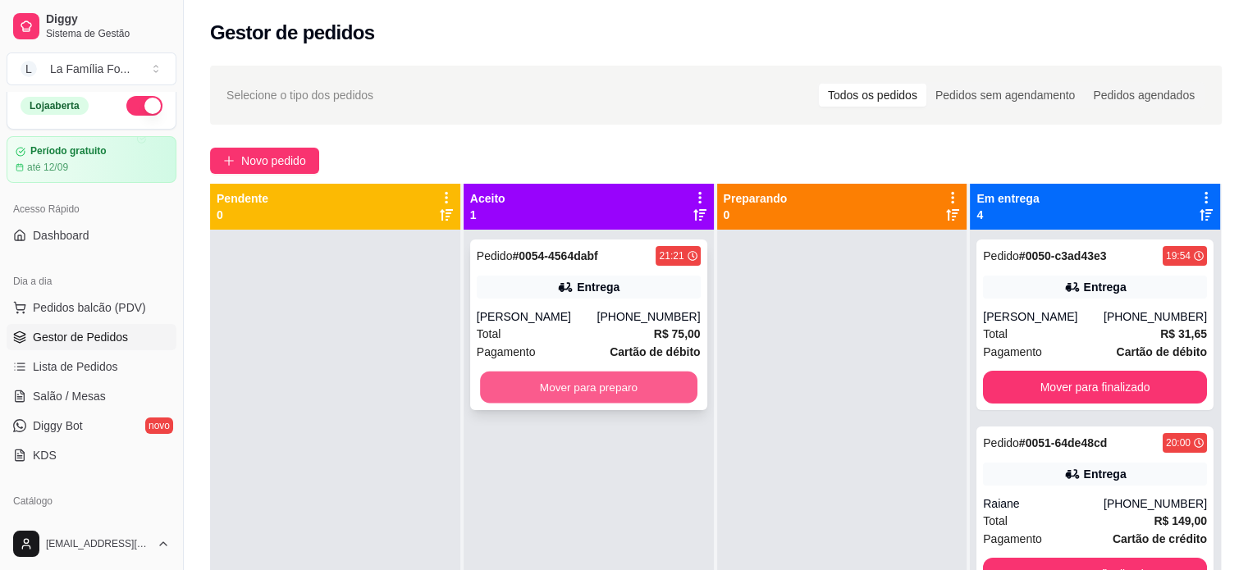
click at [626, 393] on button "Mover para preparo" at bounding box center [588, 388] width 217 height 32
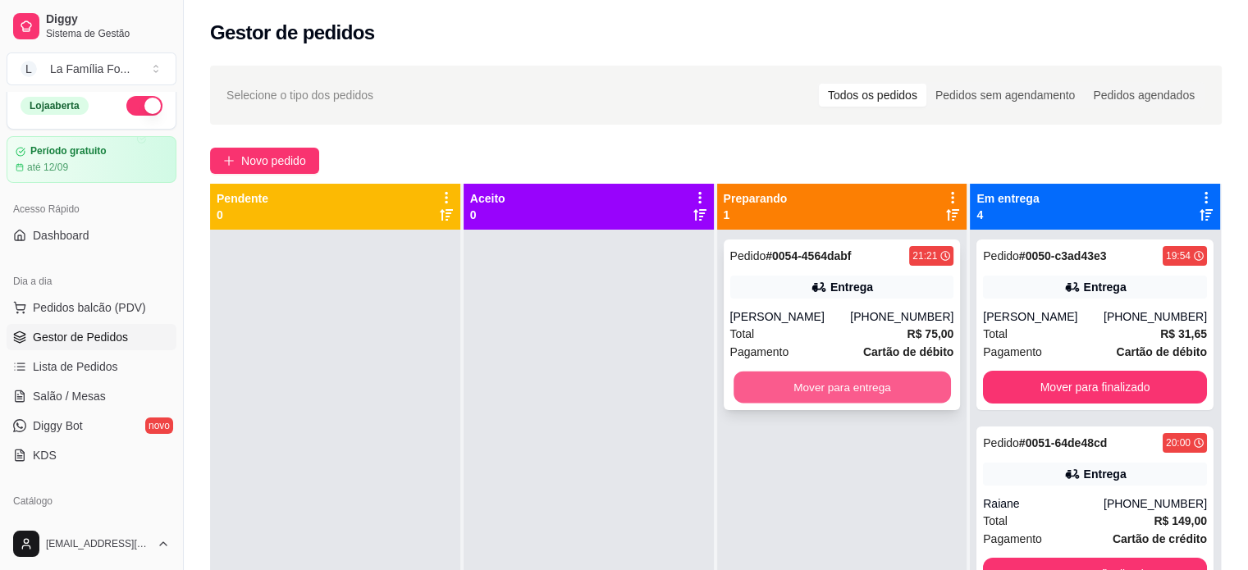
click at [768, 385] on button "Mover para entrega" at bounding box center [841, 388] width 217 height 32
